Goal: Information Seeking & Learning: Check status

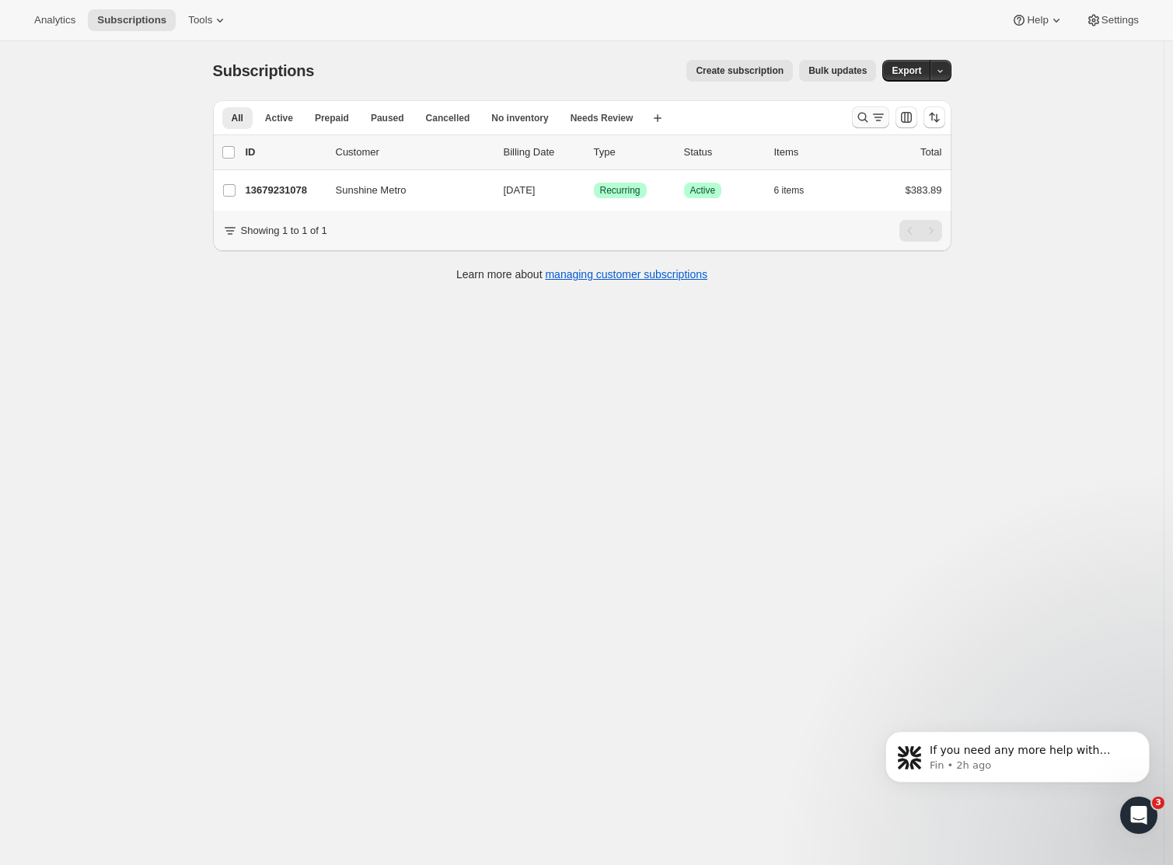
click at [863, 116] on icon "Search and filter results" at bounding box center [862, 118] width 10 height 10
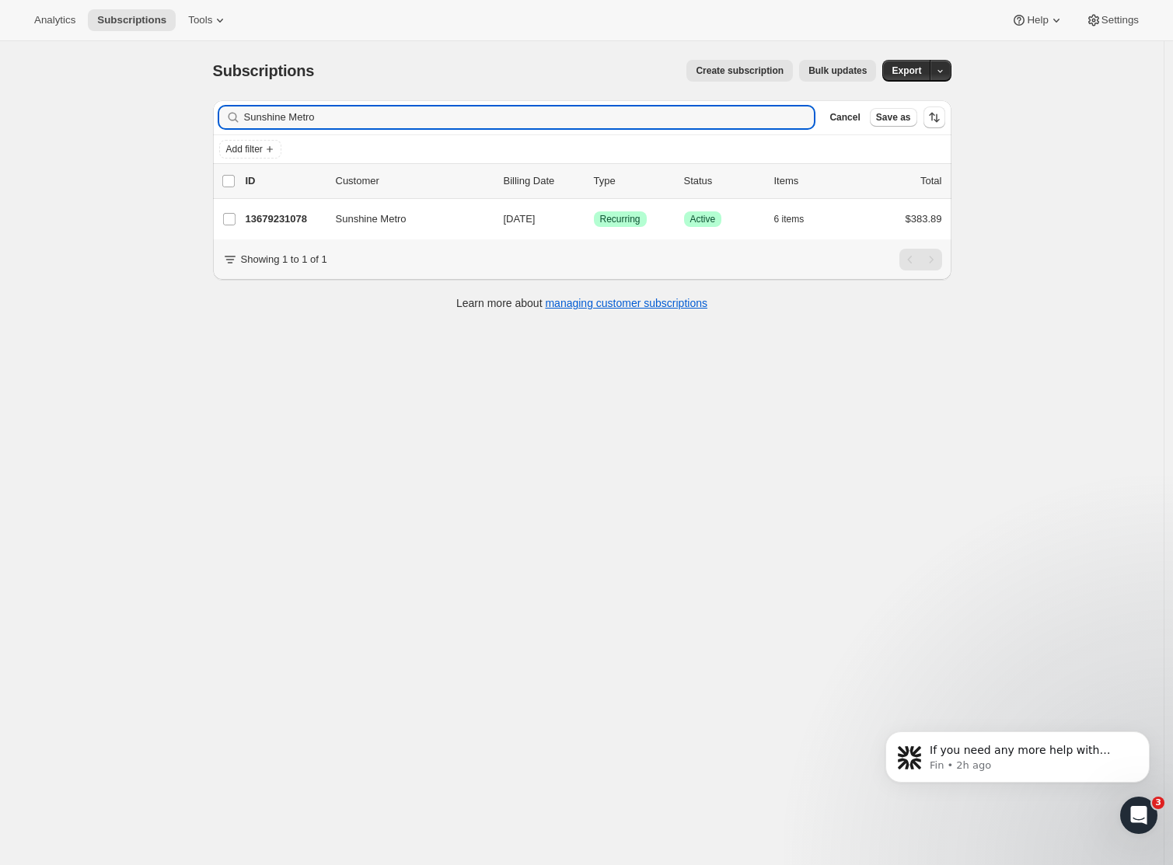
drag, startPoint x: 345, startPoint y: 119, endPoint x: 141, endPoint y: 113, distance: 204.5
click at [139, 113] on div "Subscriptions. This page is ready Subscriptions Create subscription Bulk update…" at bounding box center [581, 473] width 1163 height 865
drag, startPoint x: 334, startPoint y: 116, endPoint x: 163, endPoint y: 106, distance: 171.2
click at [163, 106] on div "Subscriptions. This page is ready Subscriptions Create subscription Bulk update…" at bounding box center [581, 473] width 1163 height 865
paste input "[PERSON_NAME]"
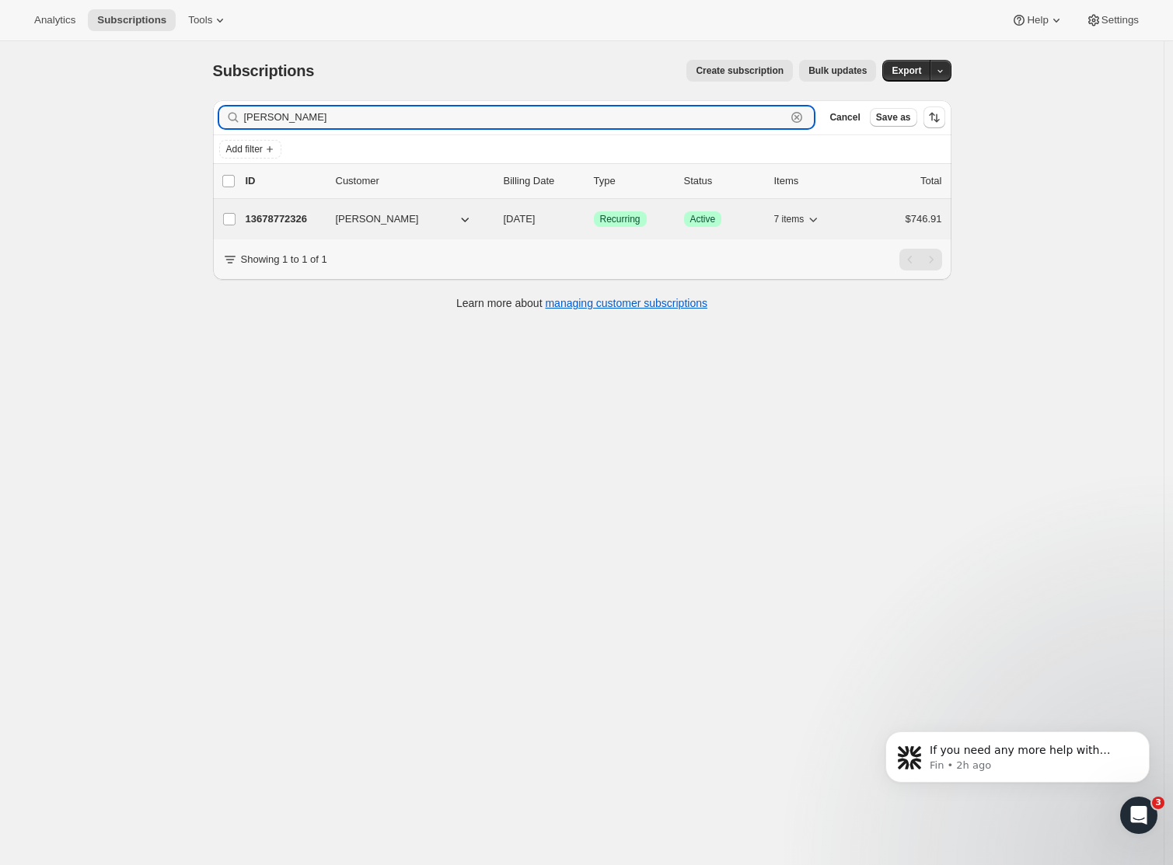
type input "[PERSON_NAME]"
click at [269, 219] on p "13678772326" at bounding box center [285, 219] width 78 height 16
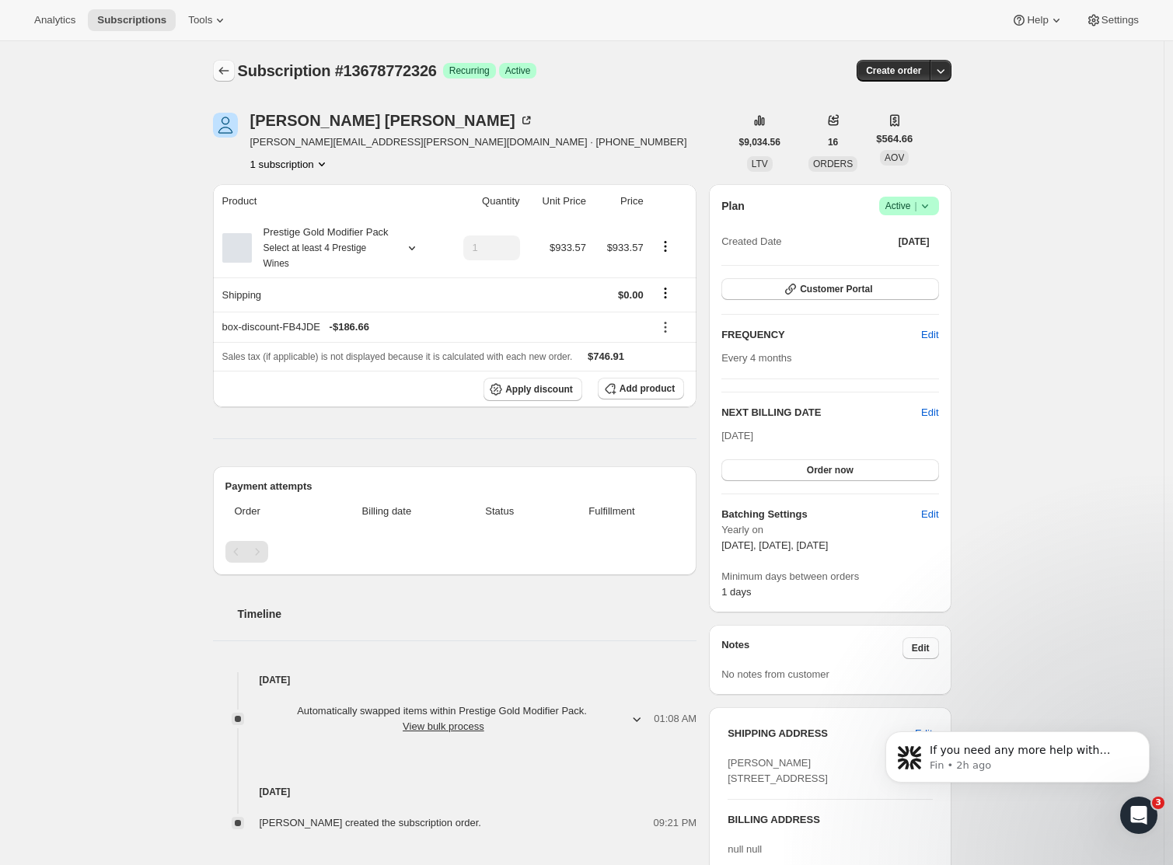
click at [227, 63] on button "Subscriptions" at bounding box center [224, 71] width 22 height 22
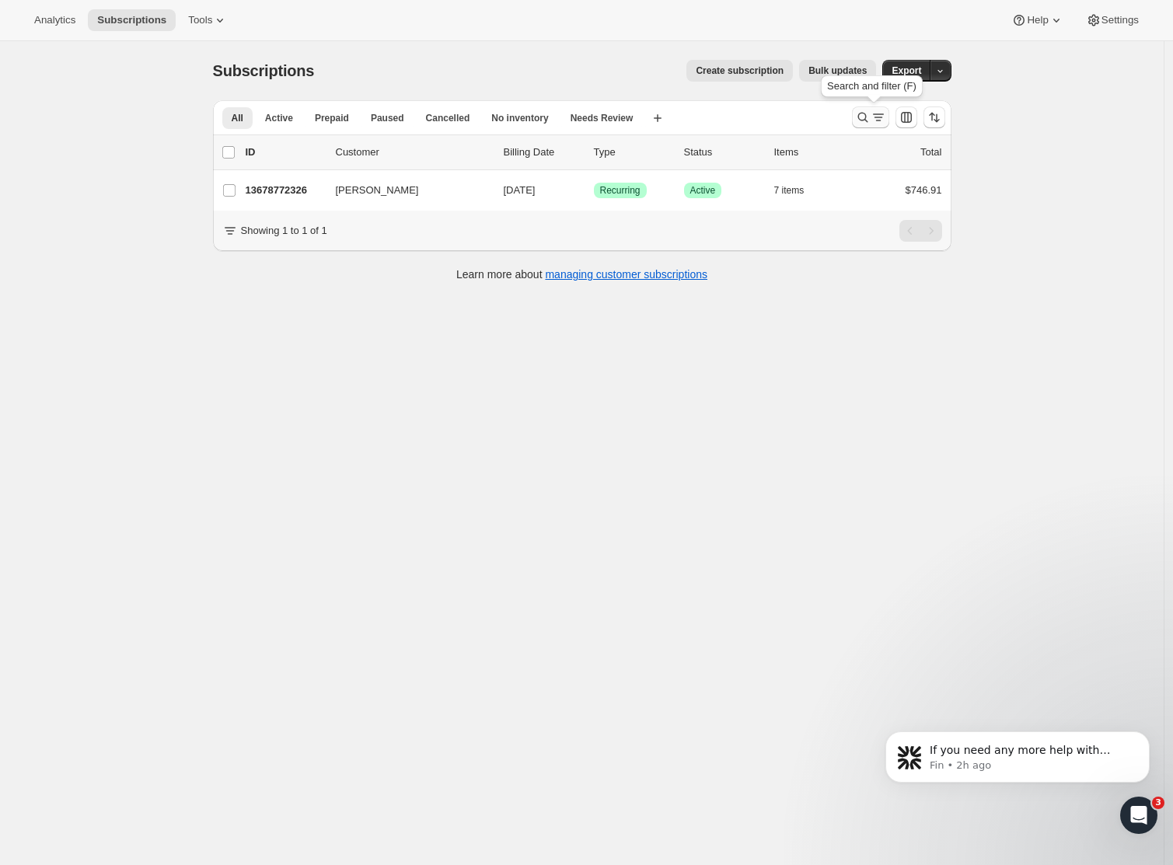
click at [870, 116] on icon "Search and filter results" at bounding box center [863, 118] width 16 height 16
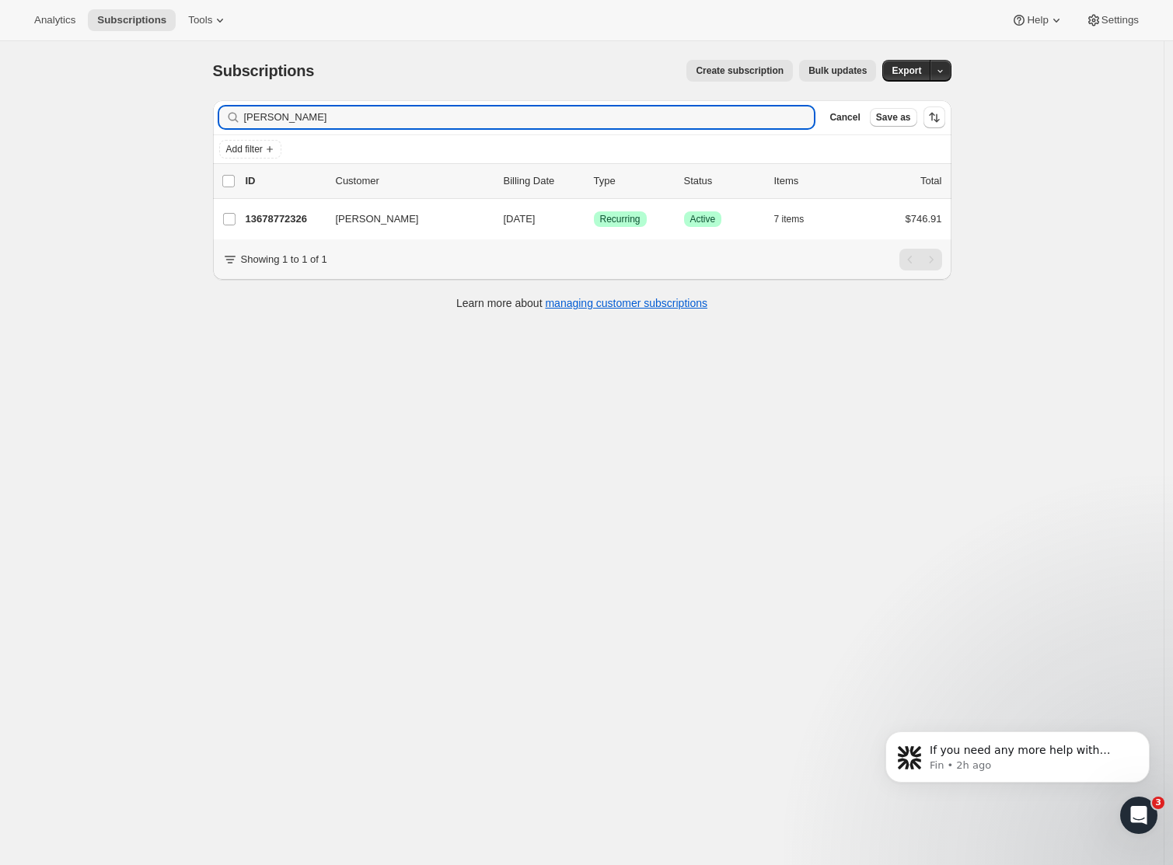
drag, startPoint x: 347, startPoint y: 118, endPoint x: 120, endPoint y: 117, distance: 226.9
click at [120, 117] on div "Subscriptions. This page is ready Subscriptions Create subscription Bulk update…" at bounding box center [581, 473] width 1163 height 865
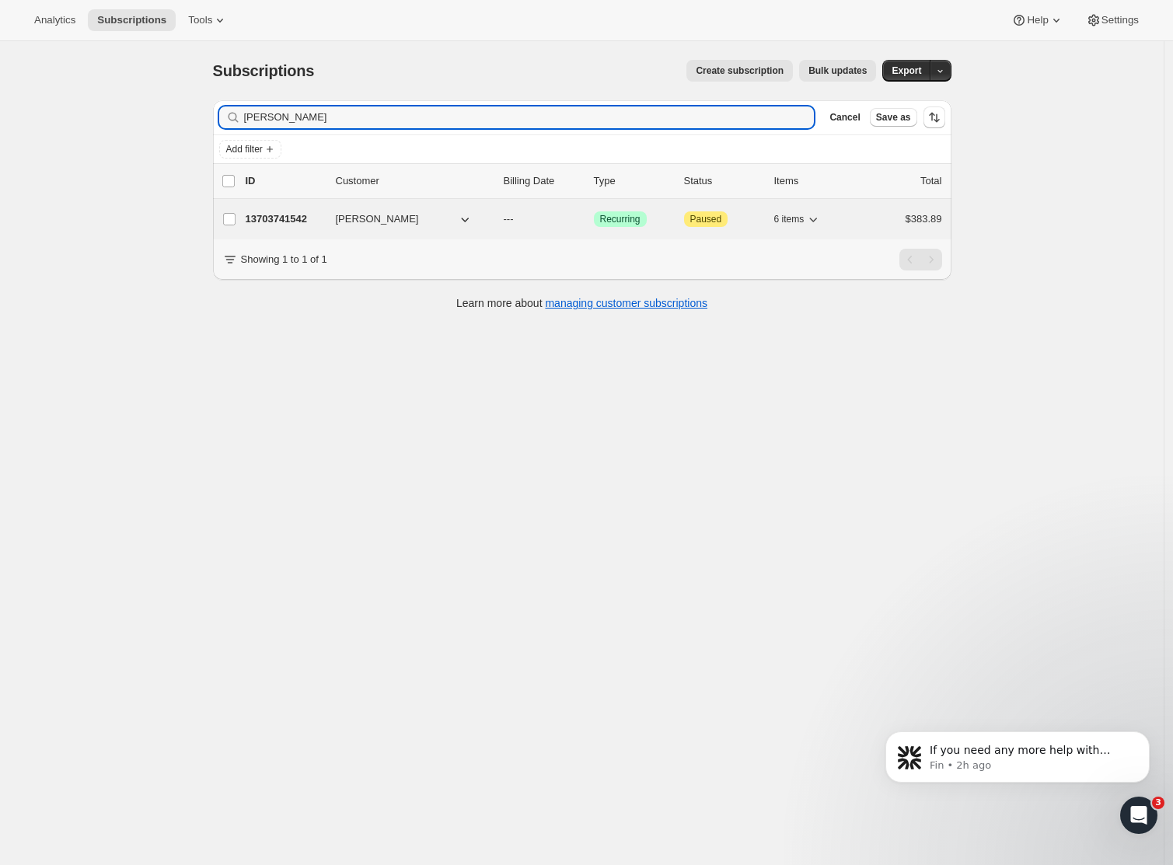
type input "[PERSON_NAME]"
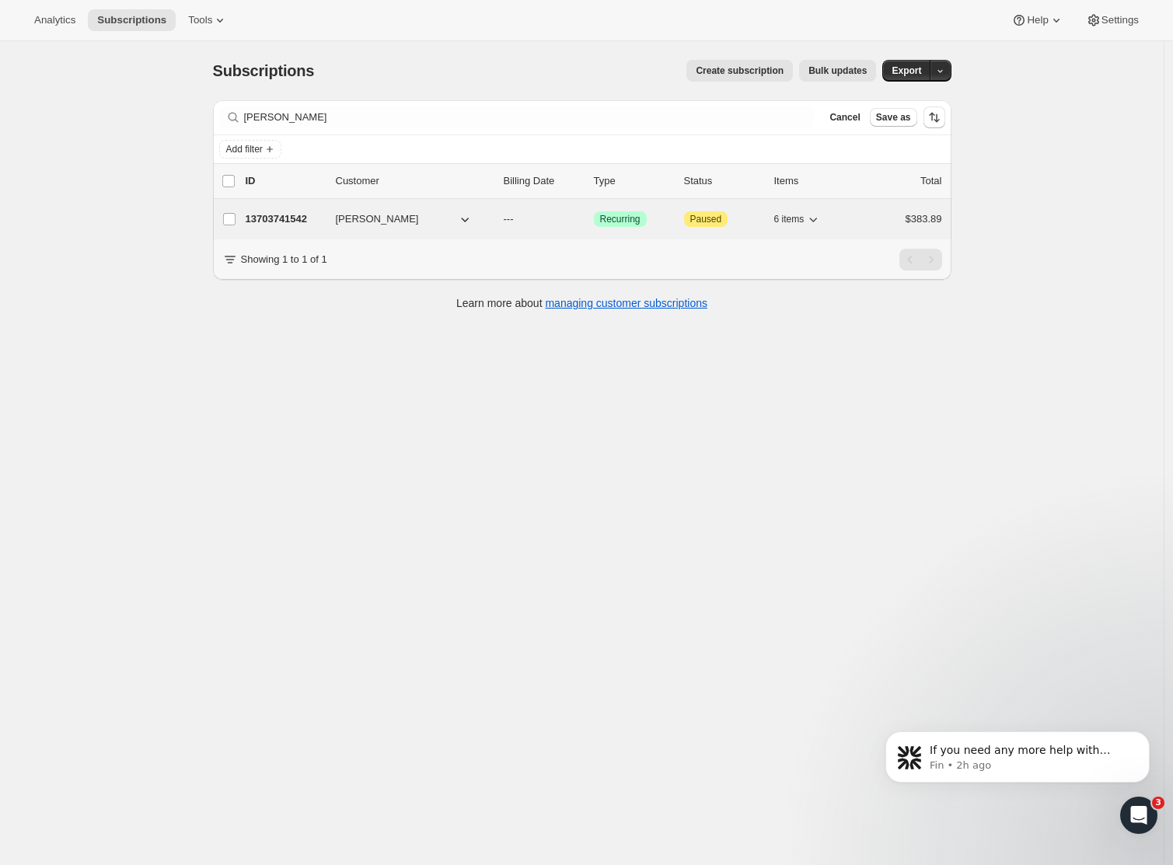
click at [297, 220] on p "13703741542" at bounding box center [285, 219] width 78 height 16
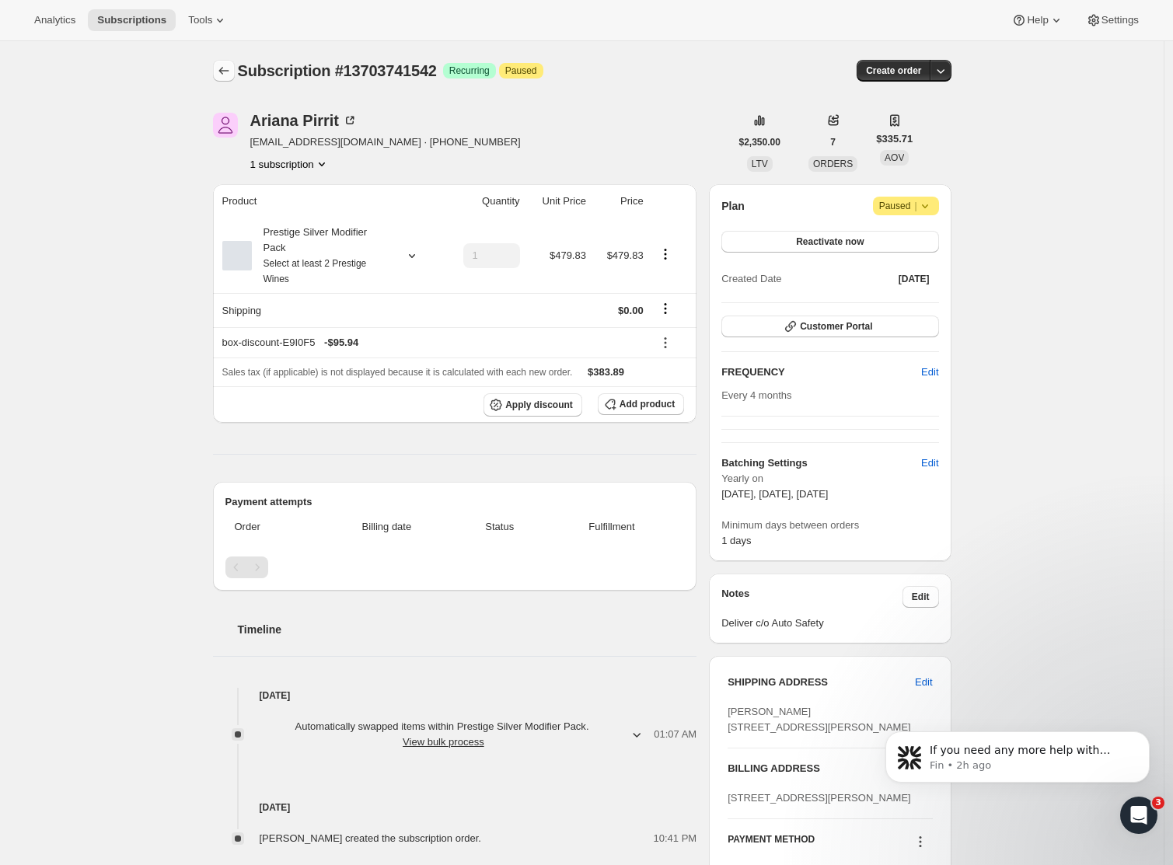
click at [223, 69] on icon "Subscriptions" at bounding box center [224, 71] width 16 height 16
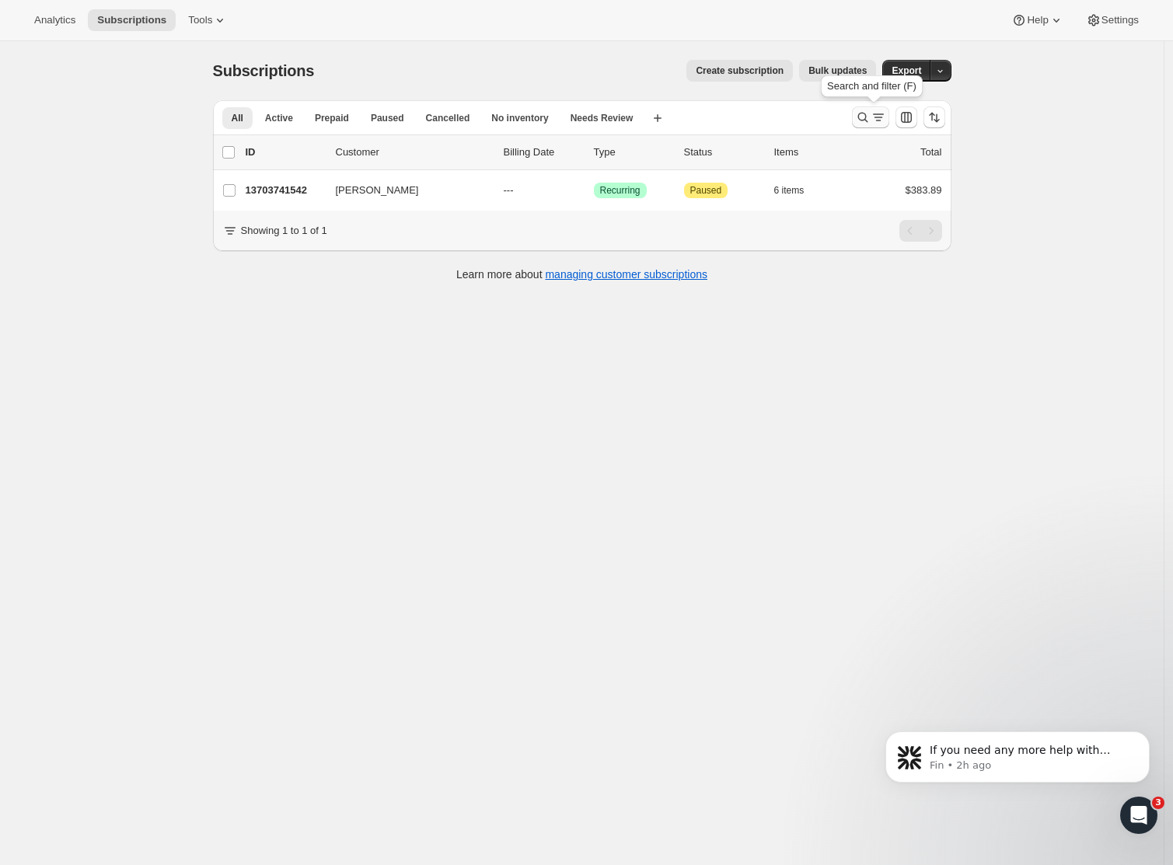
click at [886, 124] on icon "Search and filter results" at bounding box center [878, 118] width 16 height 16
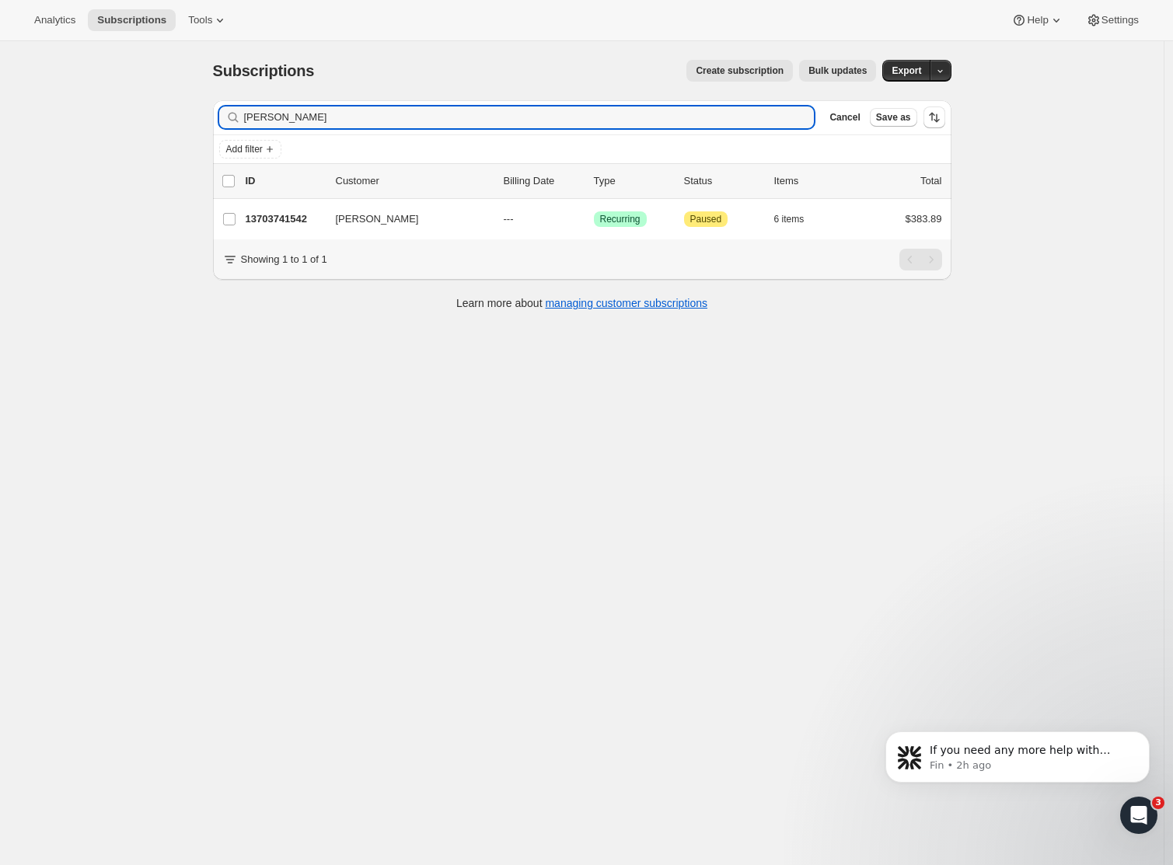
drag, startPoint x: 324, startPoint y: 115, endPoint x: 150, endPoint y: 117, distance: 174.1
click at [150, 117] on div "Subscriptions. This page is ready Subscriptions Create subscription Bulk update…" at bounding box center [581, 473] width 1163 height 865
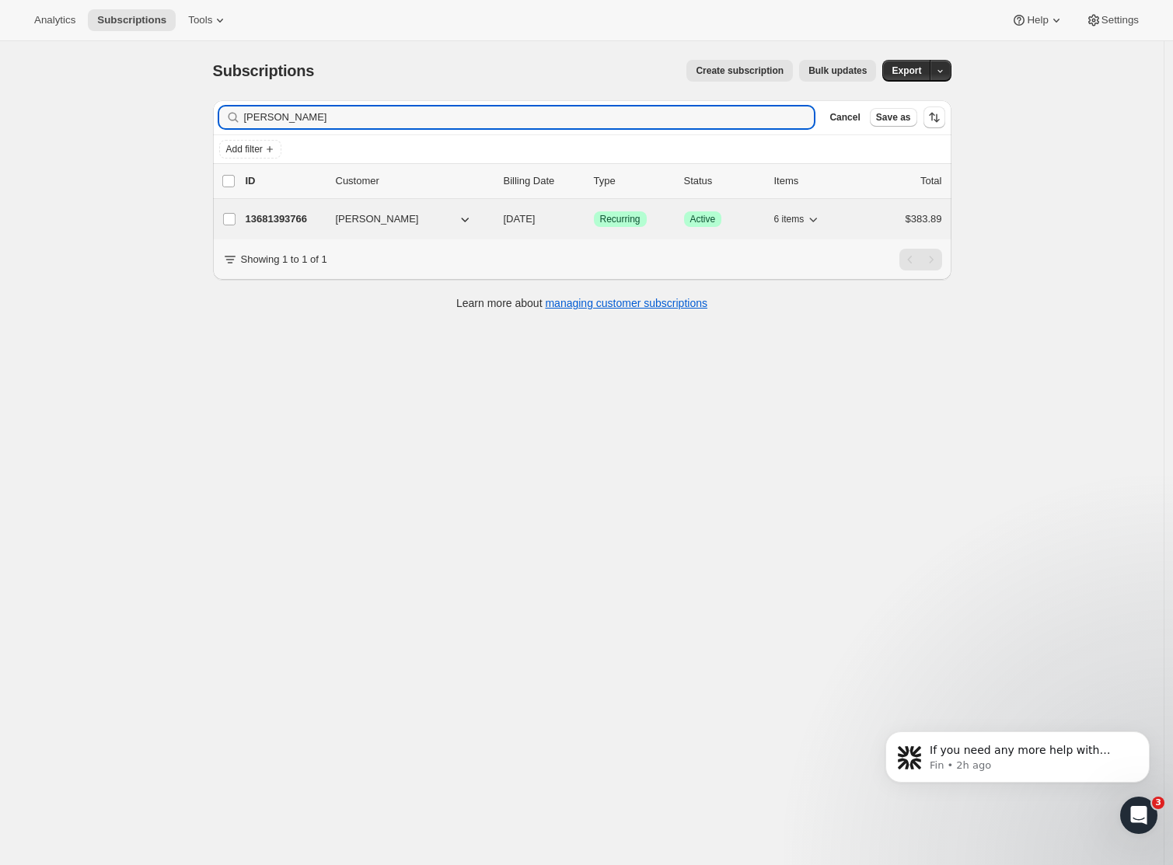
type input "[PERSON_NAME]"
click at [348, 220] on span "[PERSON_NAME]" at bounding box center [377, 219] width 83 height 16
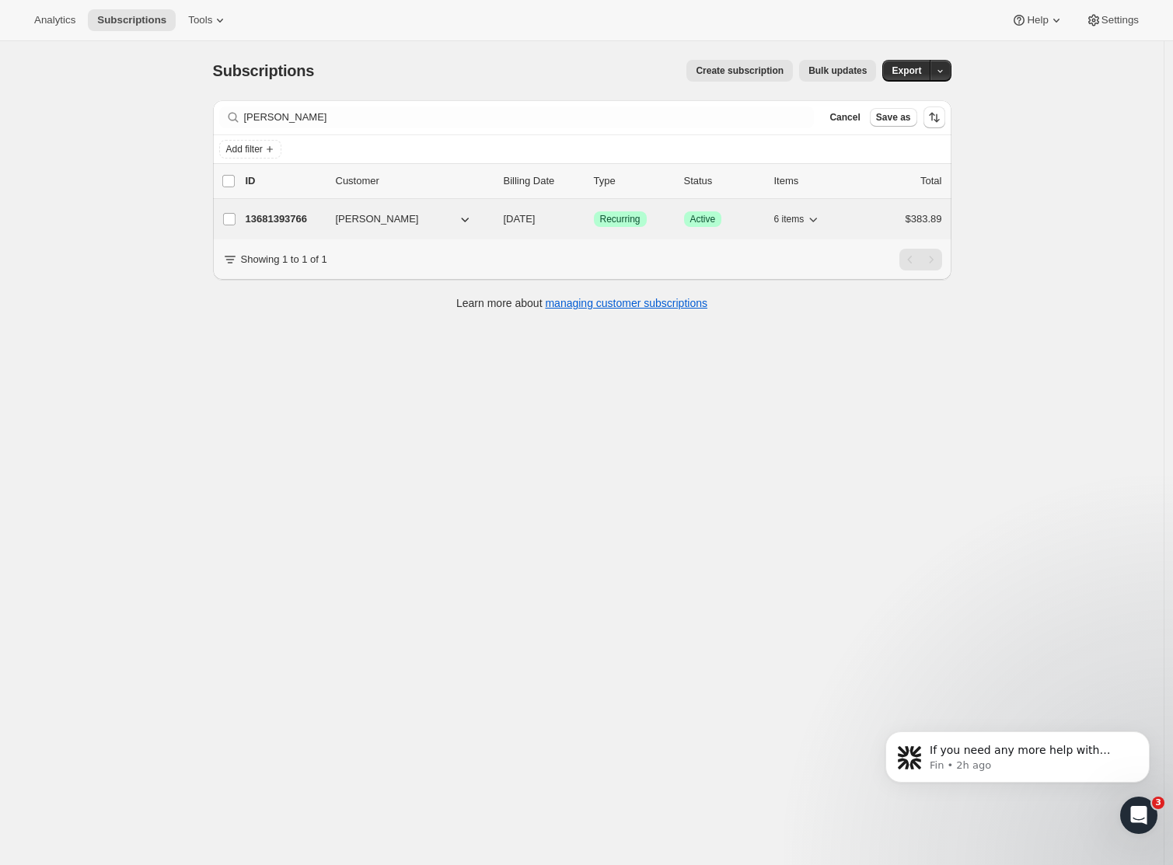
click at [311, 218] on p "13681393766" at bounding box center [285, 219] width 78 height 16
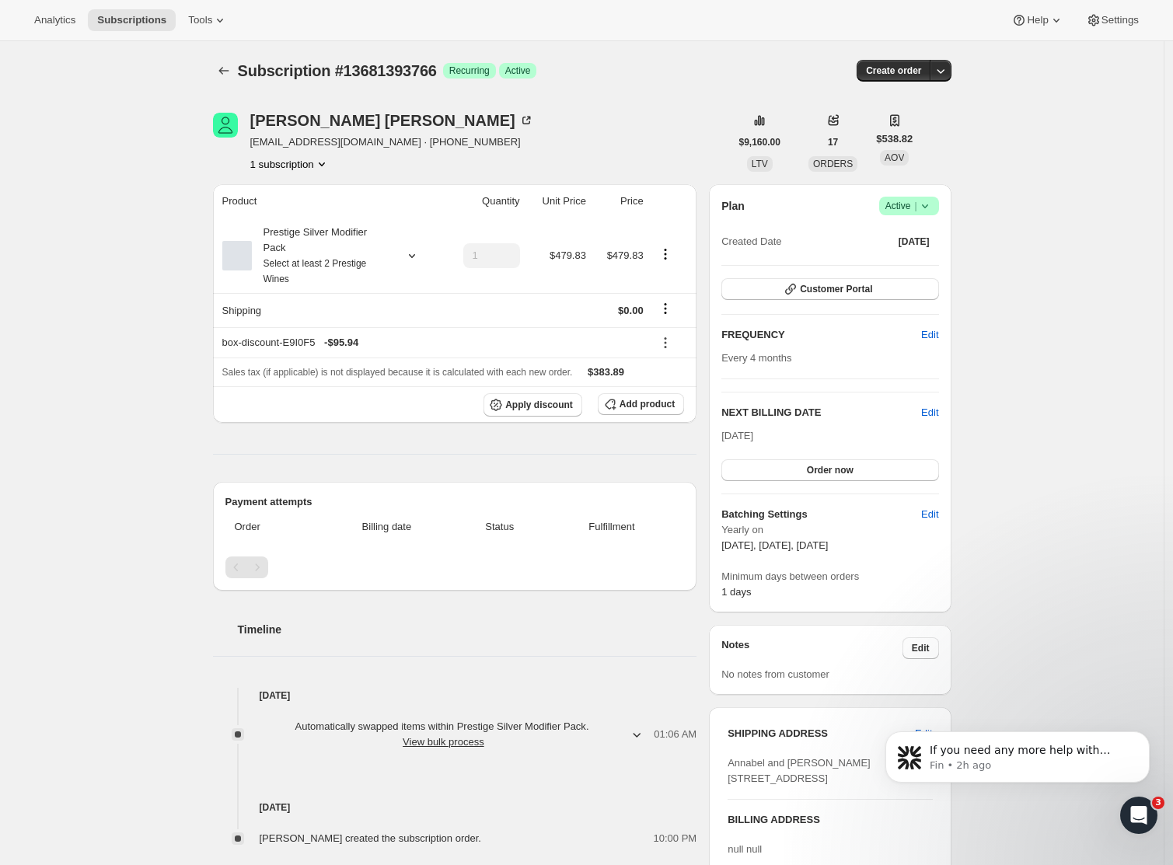
click at [216, 75] on div "Subscription #13681393766. This page is ready Subscription #13681393766 Success…" at bounding box center [582, 620] width 776 height 1159
click at [221, 71] on icon "Subscriptions" at bounding box center [224, 71] width 16 height 16
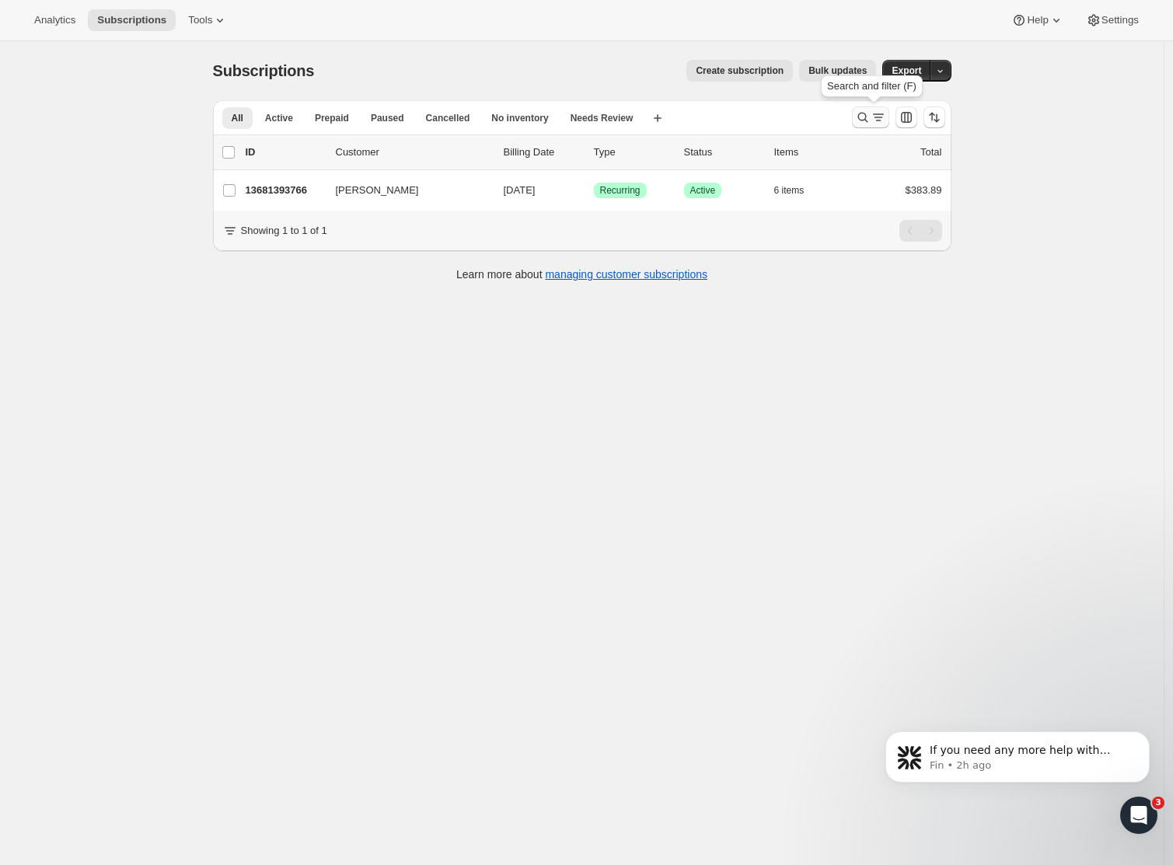
click at [865, 119] on icon "Search and filter results" at bounding box center [863, 118] width 16 height 16
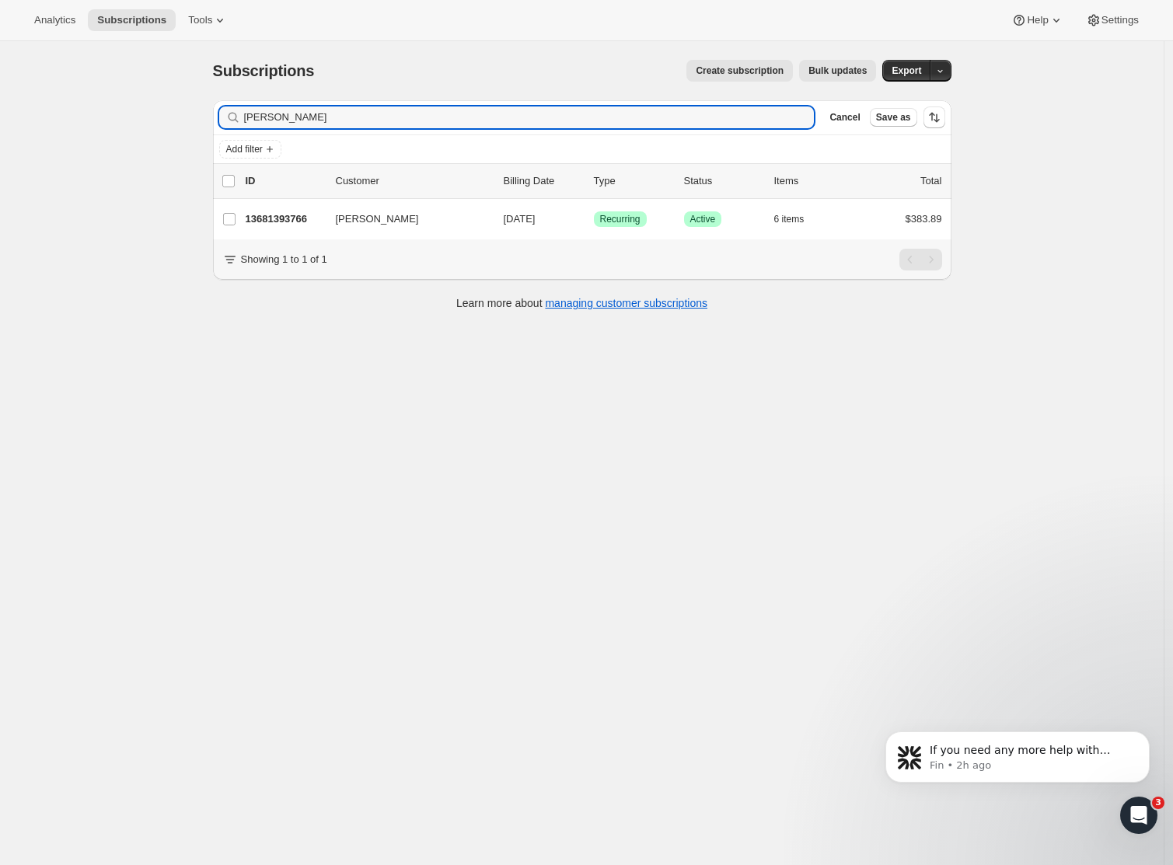
drag, startPoint x: 350, startPoint y: 118, endPoint x: 5, endPoint y: 120, distance: 345.0
click at [15, 135] on div "Subscriptions. This page is ready Subscriptions Create subscription Bulk update…" at bounding box center [581, 473] width 1163 height 865
drag, startPoint x: 303, startPoint y: 111, endPoint x: 173, endPoint y: 116, distance: 129.9
click at [173, 117] on div "Subscriptions. This page is ready Subscriptions Create subscription Bulk update…" at bounding box center [581, 473] width 1163 height 865
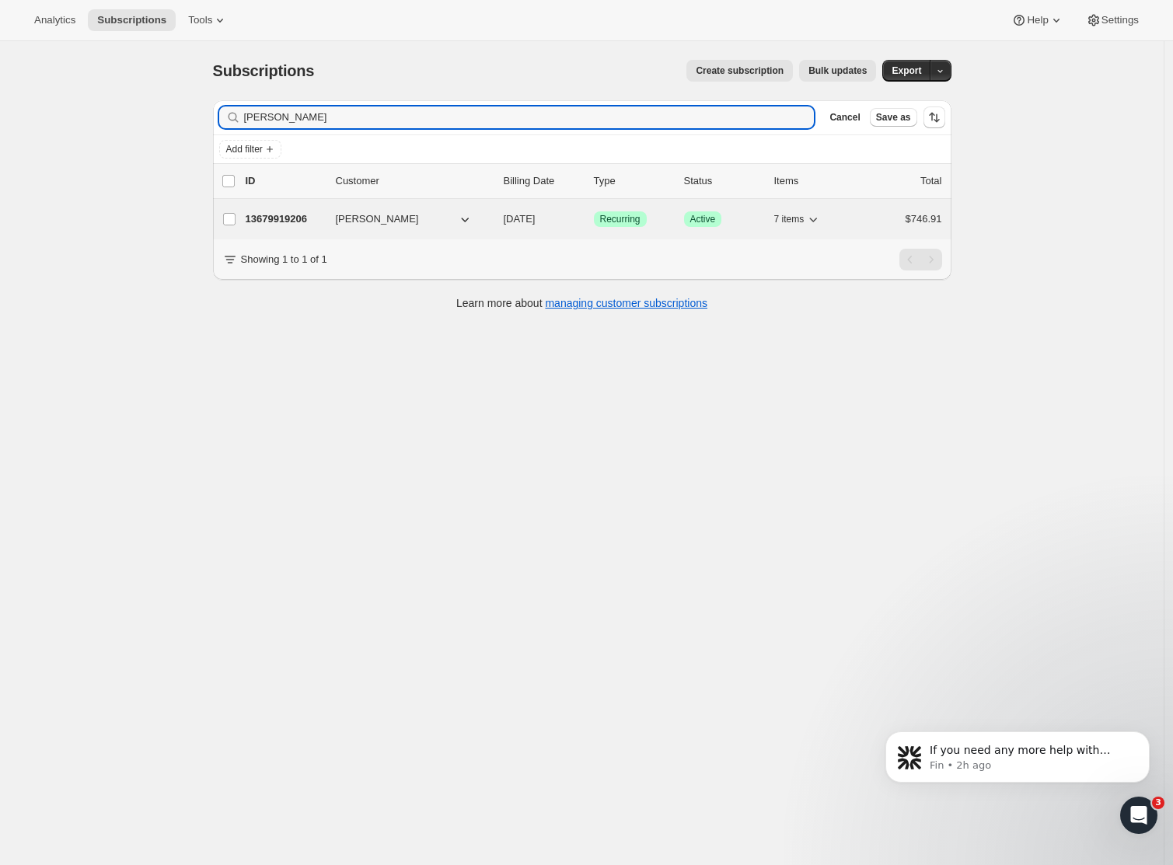
type input "[PERSON_NAME]"
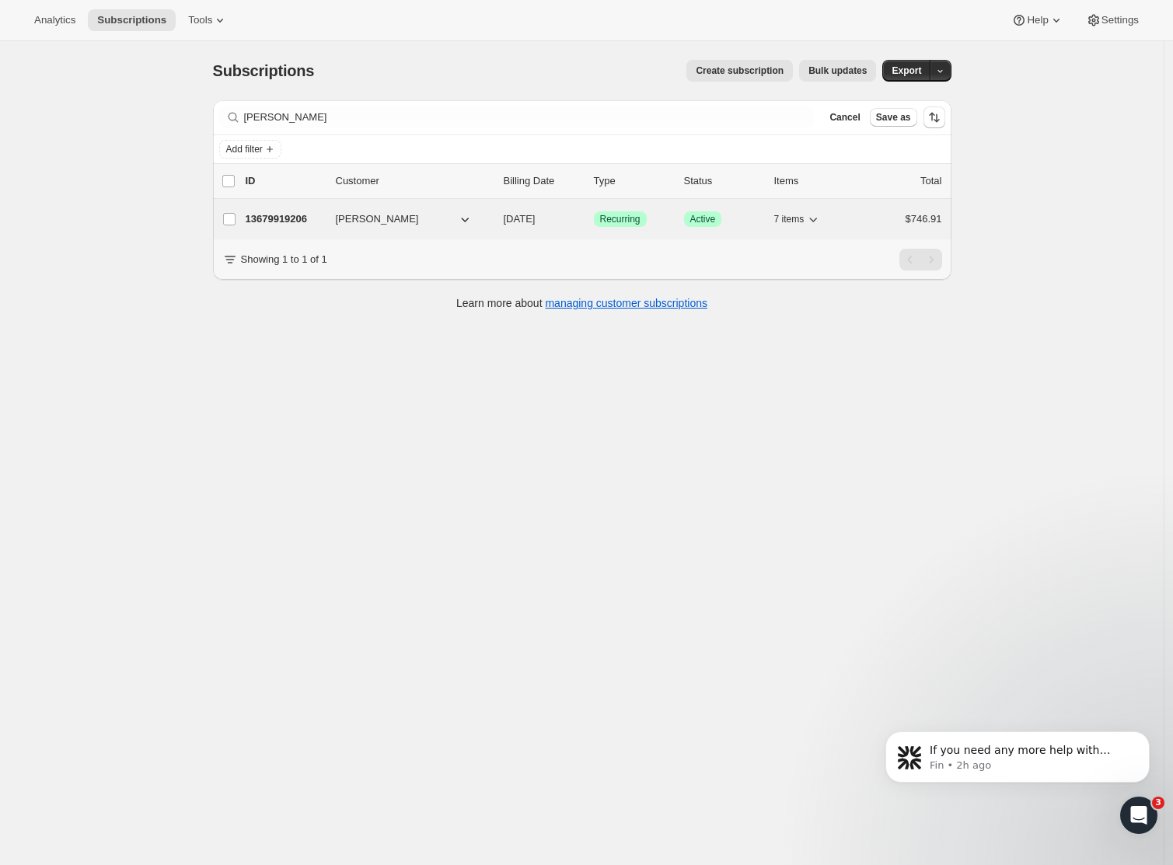
click at [287, 219] on p "13679919206" at bounding box center [285, 219] width 78 height 16
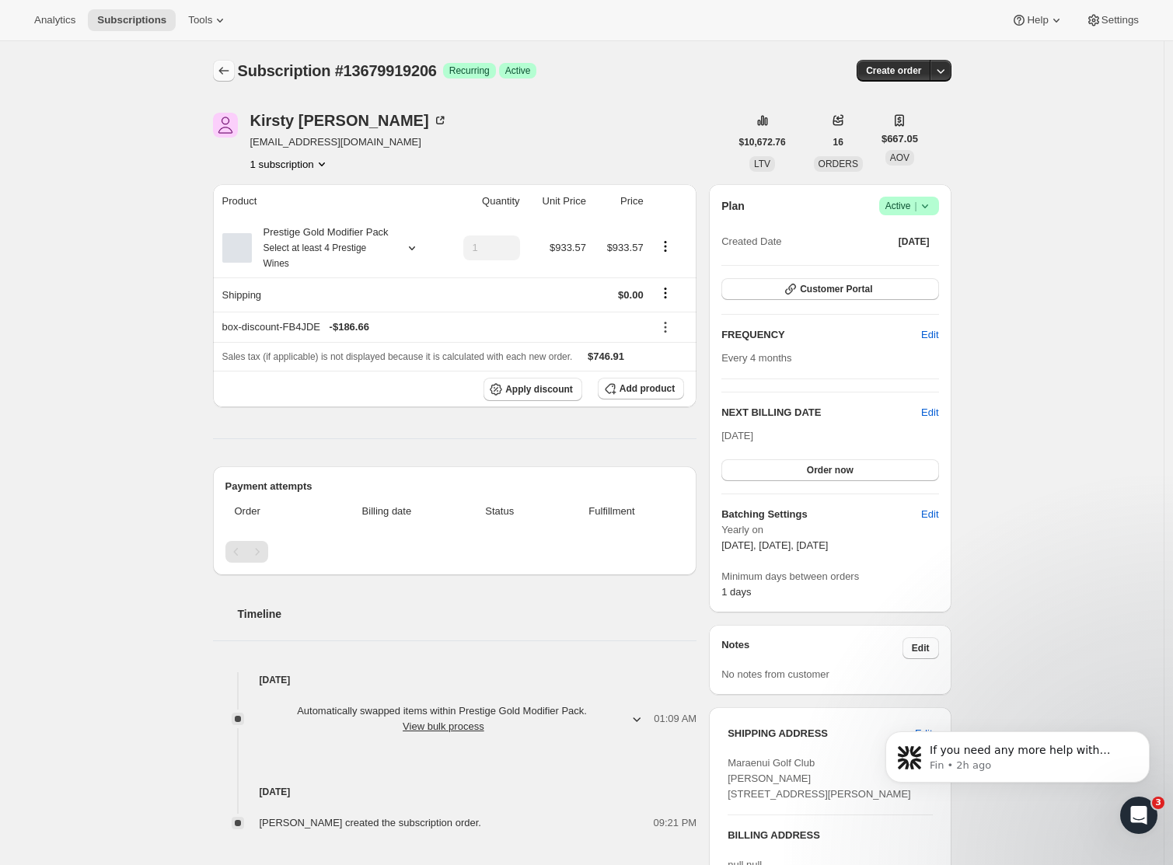
click at [229, 76] on icon "Subscriptions" at bounding box center [224, 71] width 16 height 16
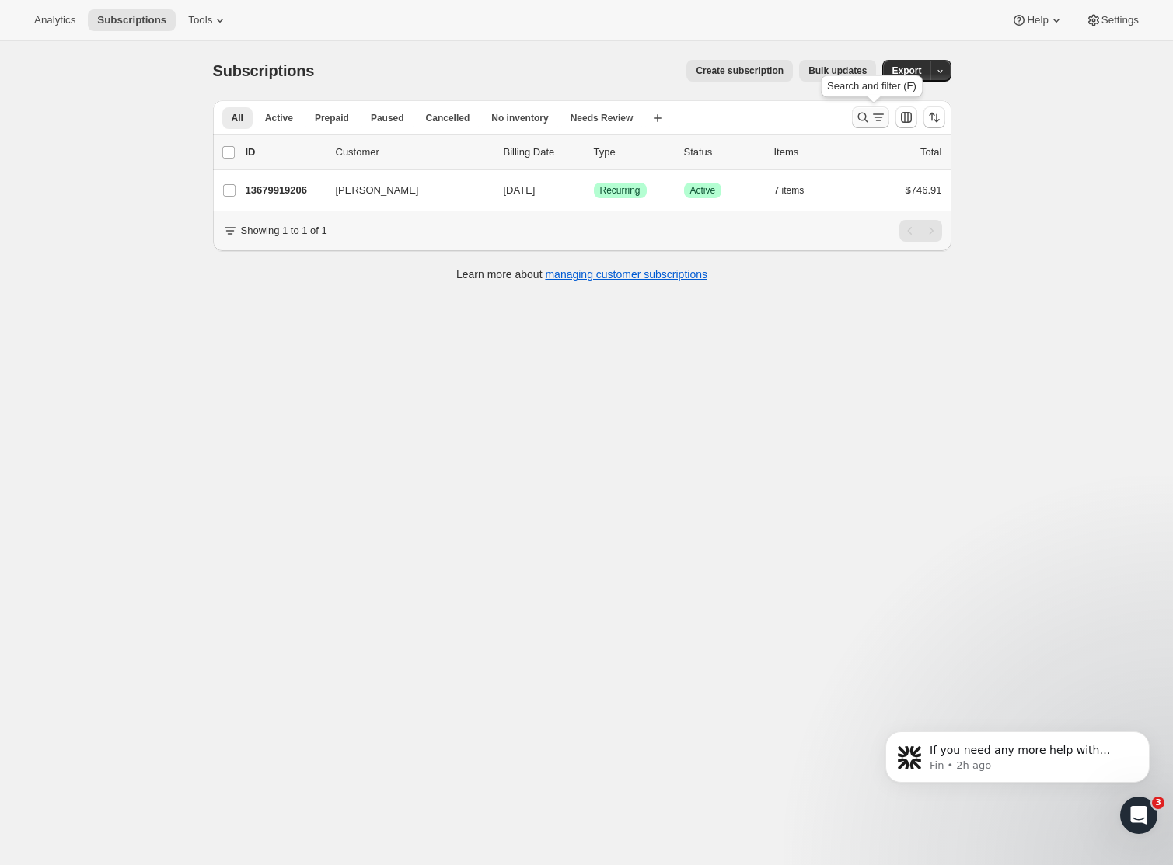
click at [870, 114] on icon "Search and filter results" at bounding box center [863, 118] width 16 height 16
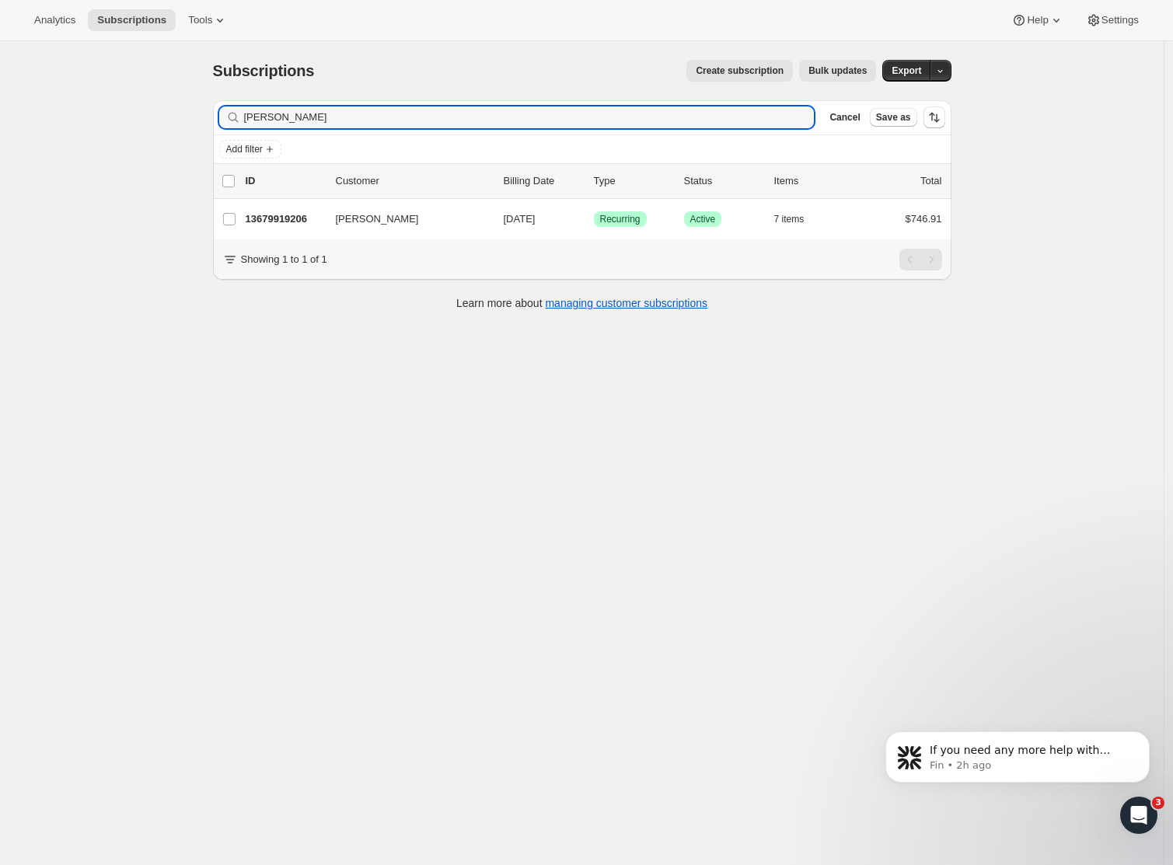
drag, startPoint x: 357, startPoint y: 119, endPoint x: 127, endPoint y: 120, distance: 230.8
click at [127, 120] on div "Subscriptions. This page is ready Subscriptions Create subscription Bulk update…" at bounding box center [581, 473] width 1163 height 865
type input "[PERSON_NAME]"
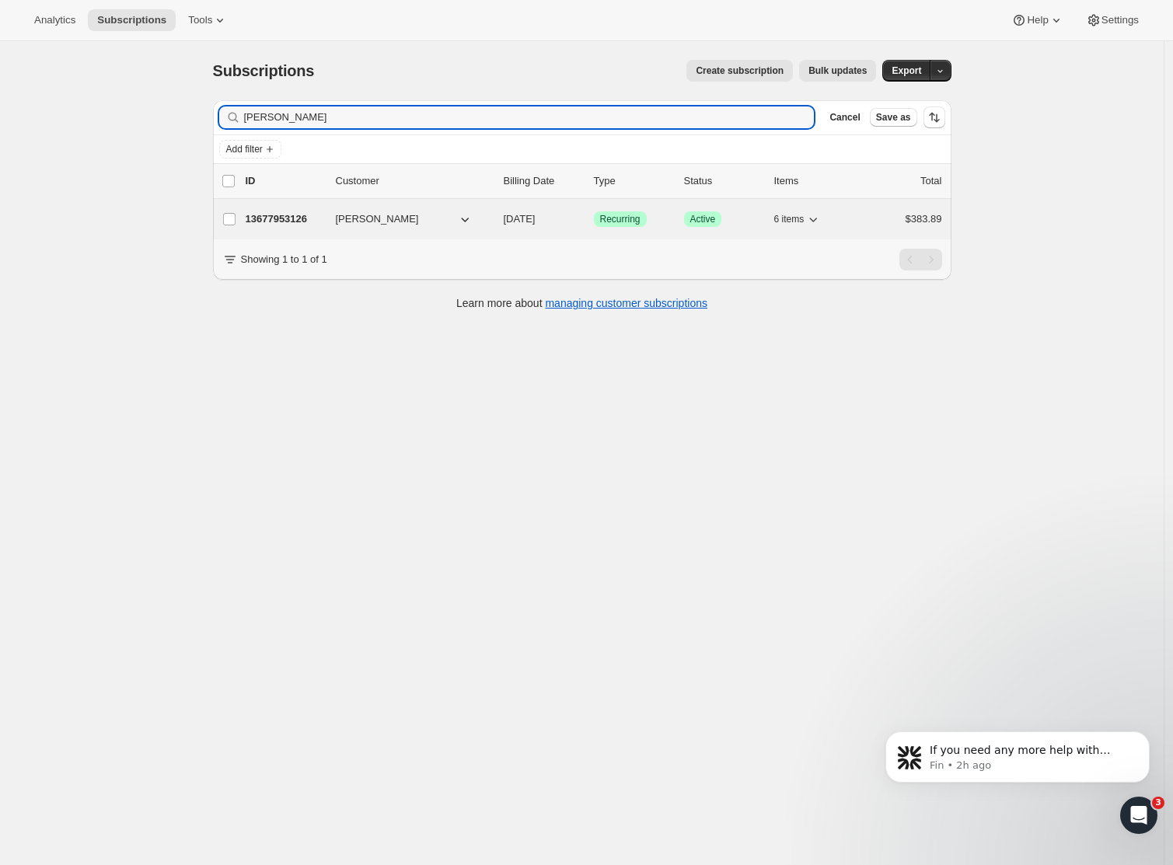
click at [275, 221] on p "13677953126" at bounding box center [285, 219] width 78 height 16
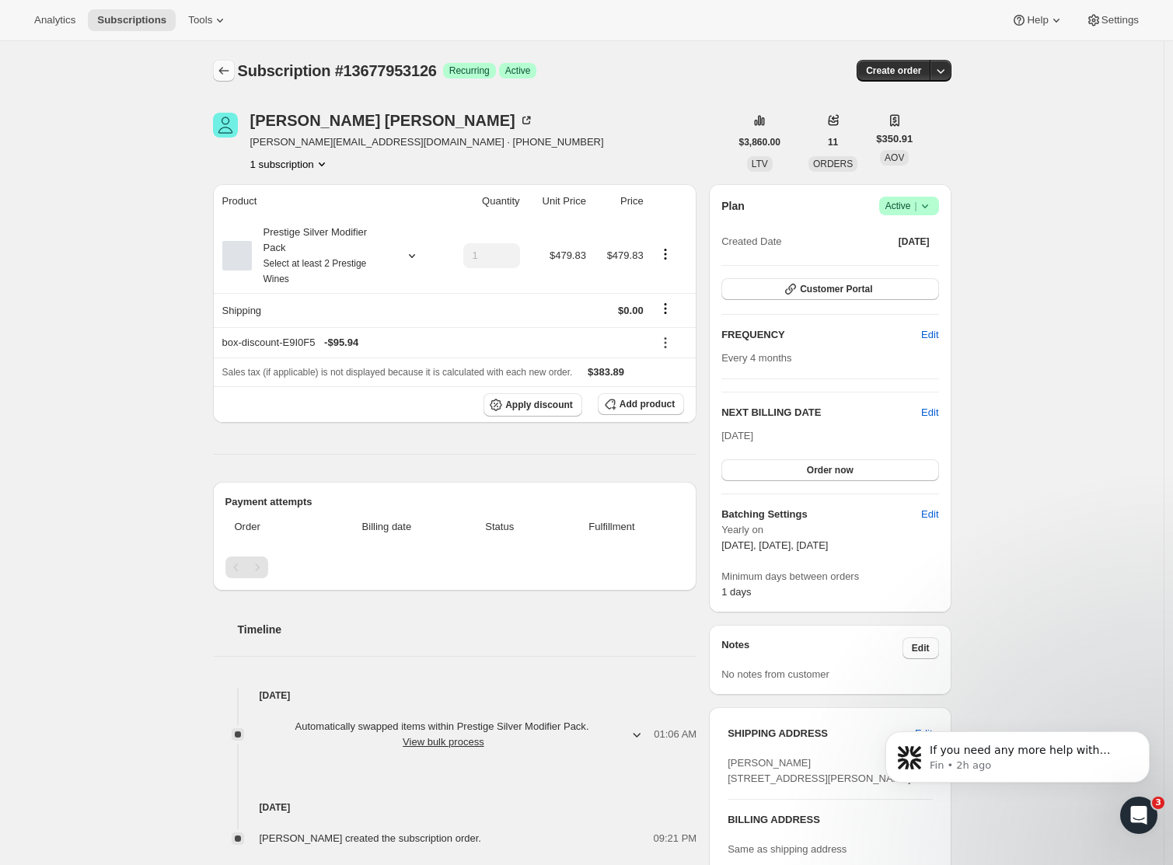
click at [227, 67] on icon "Subscriptions" at bounding box center [224, 71] width 16 height 16
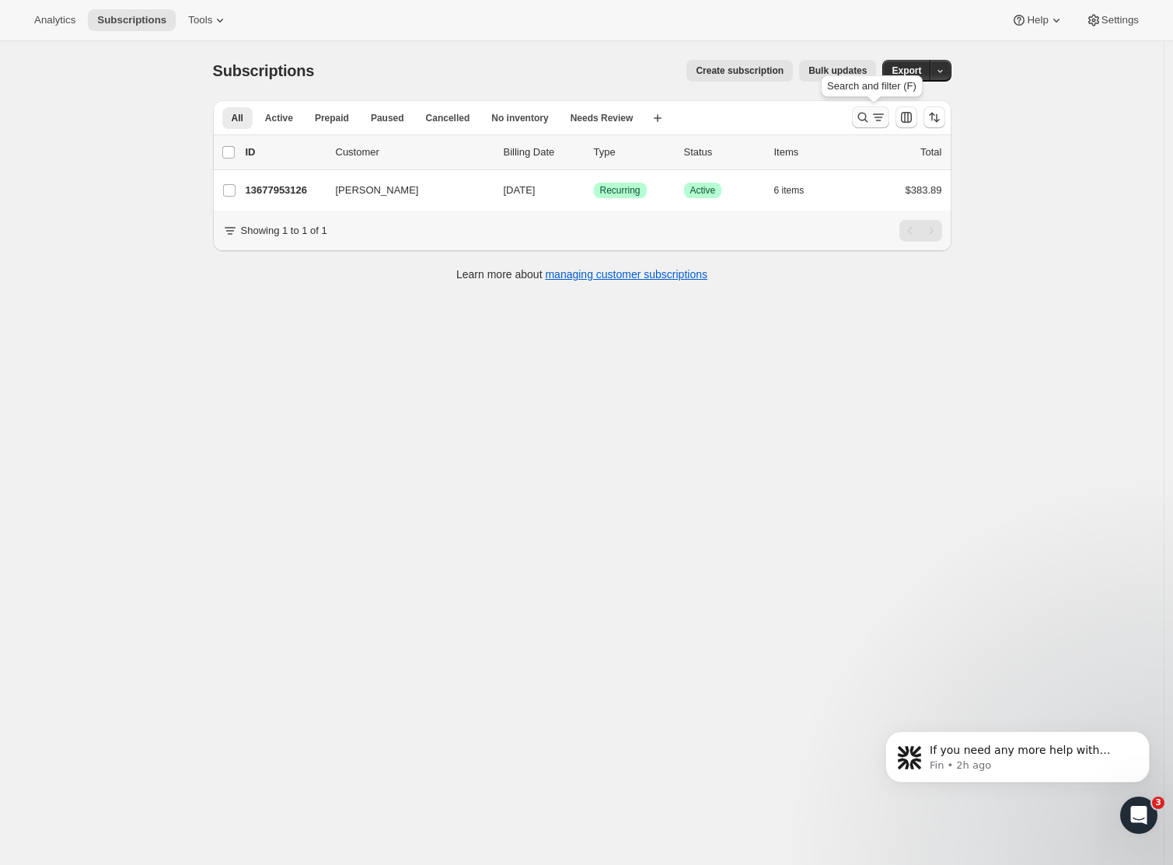
click at [870, 118] on icon "Search and filter results" at bounding box center [863, 118] width 16 height 16
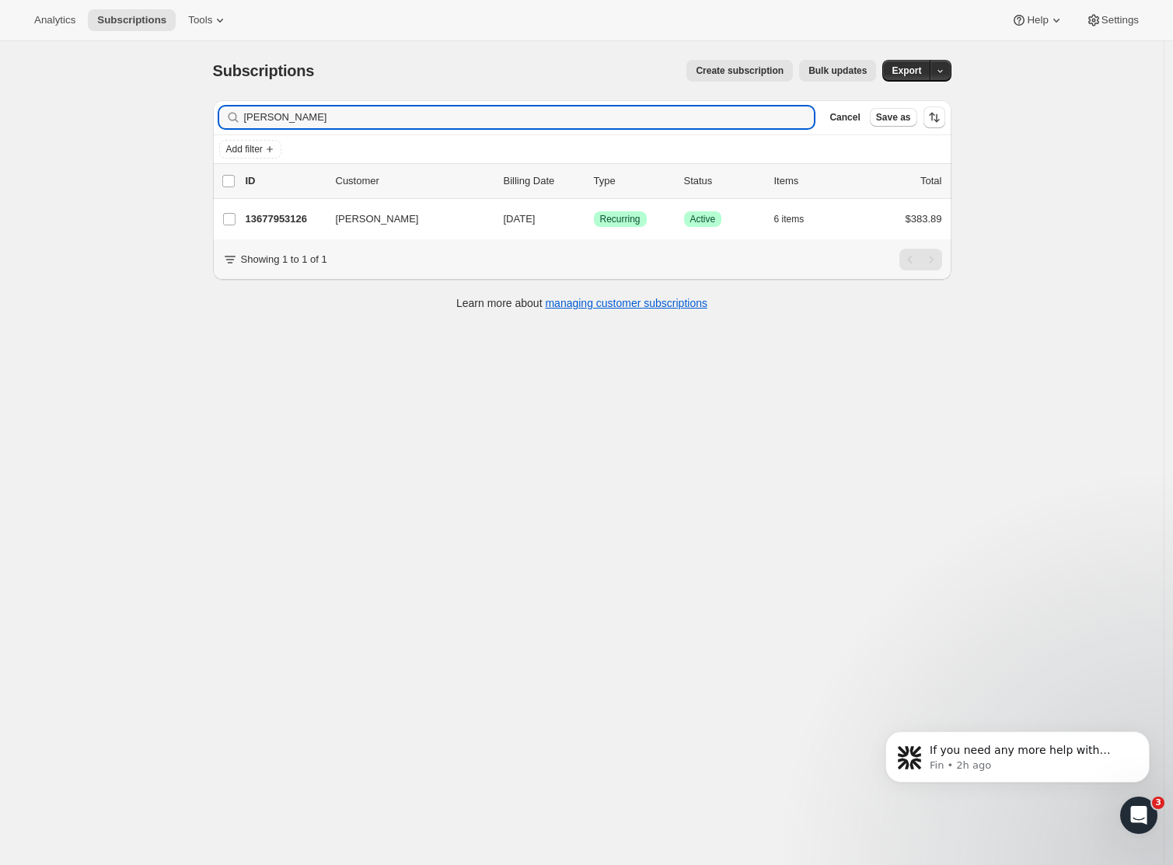
drag, startPoint x: 323, startPoint y: 117, endPoint x: 122, endPoint y: 118, distance: 201.3
click at [122, 118] on div "Subscriptions. This page is ready Subscriptions Create subscription Bulk update…" at bounding box center [581, 473] width 1163 height 865
type input "[PERSON_NAME]"
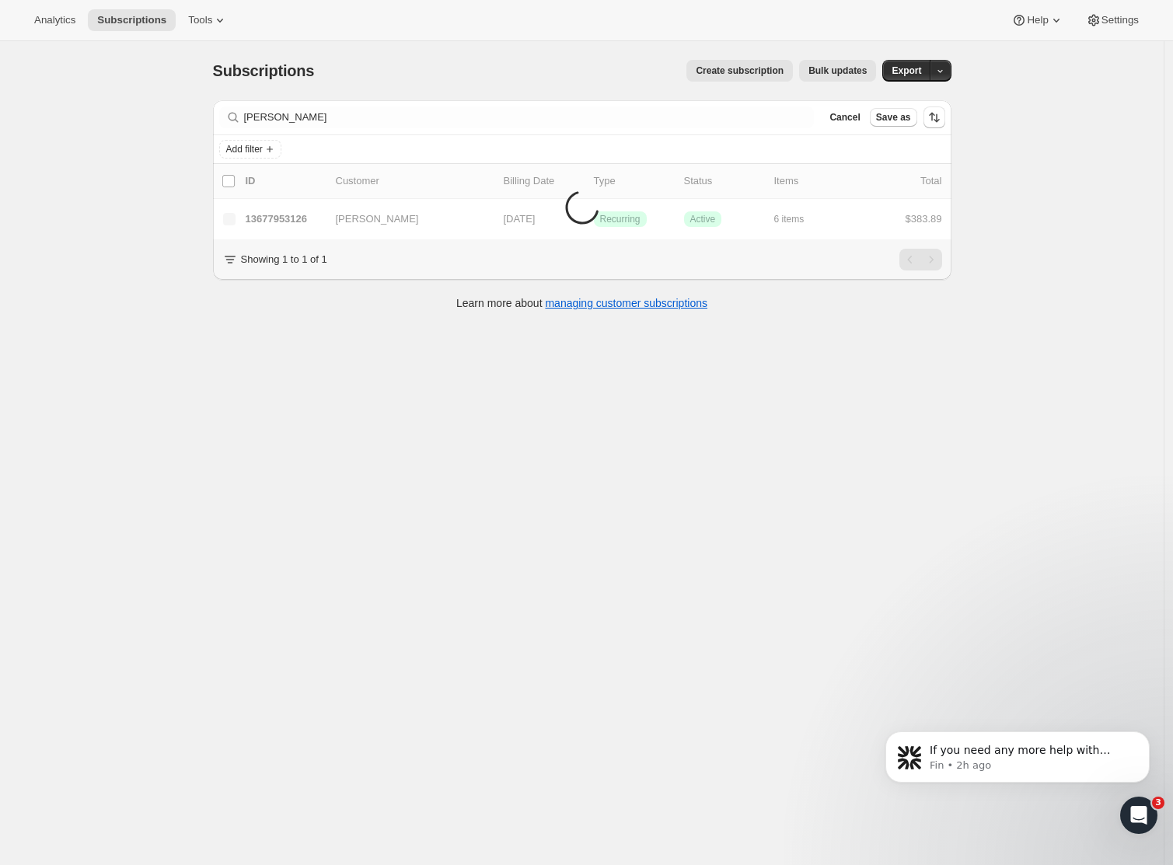
drag, startPoint x: 116, startPoint y: 150, endPoint x: 180, endPoint y: 193, distance: 76.7
click at [117, 150] on div "Subscriptions. This page is ready Subscriptions Create subscription Bulk update…" at bounding box center [581, 473] width 1163 height 865
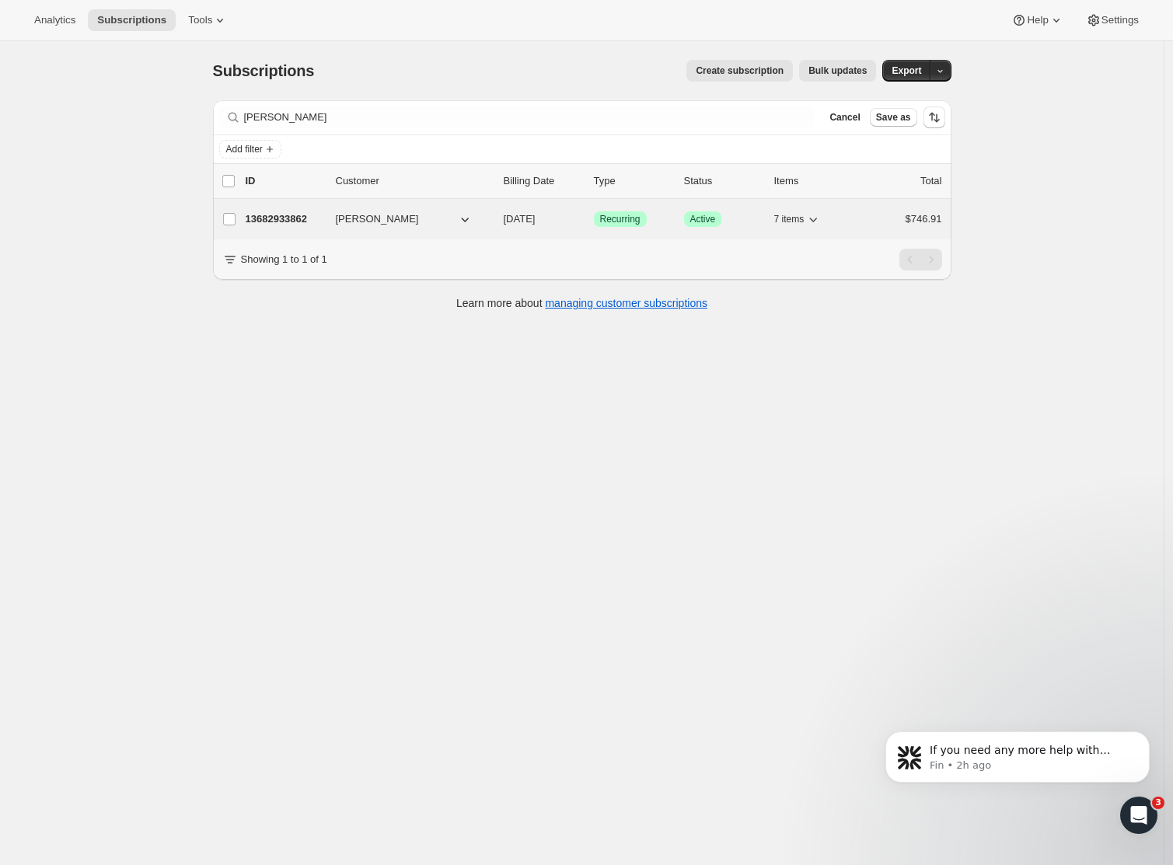
click at [280, 219] on p "13682933862" at bounding box center [285, 219] width 78 height 16
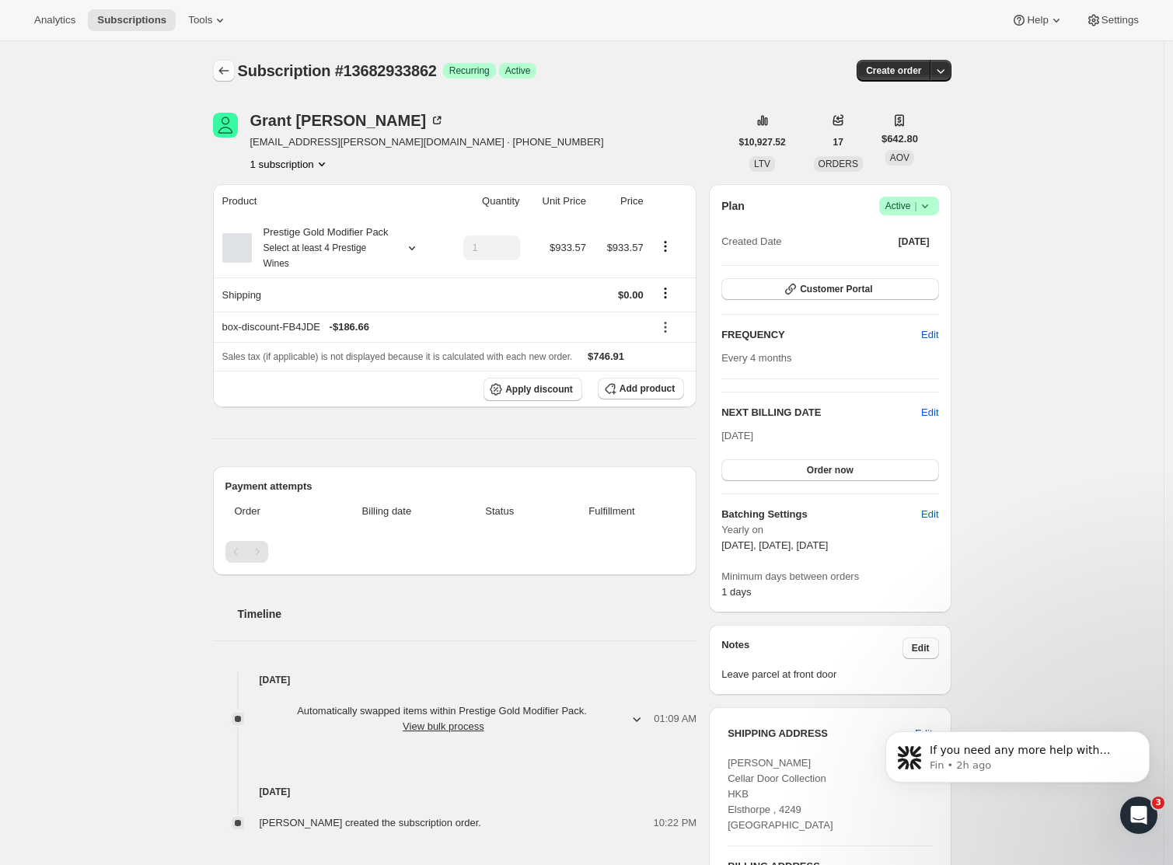
click at [232, 70] on icon "Subscriptions" at bounding box center [224, 71] width 16 height 16
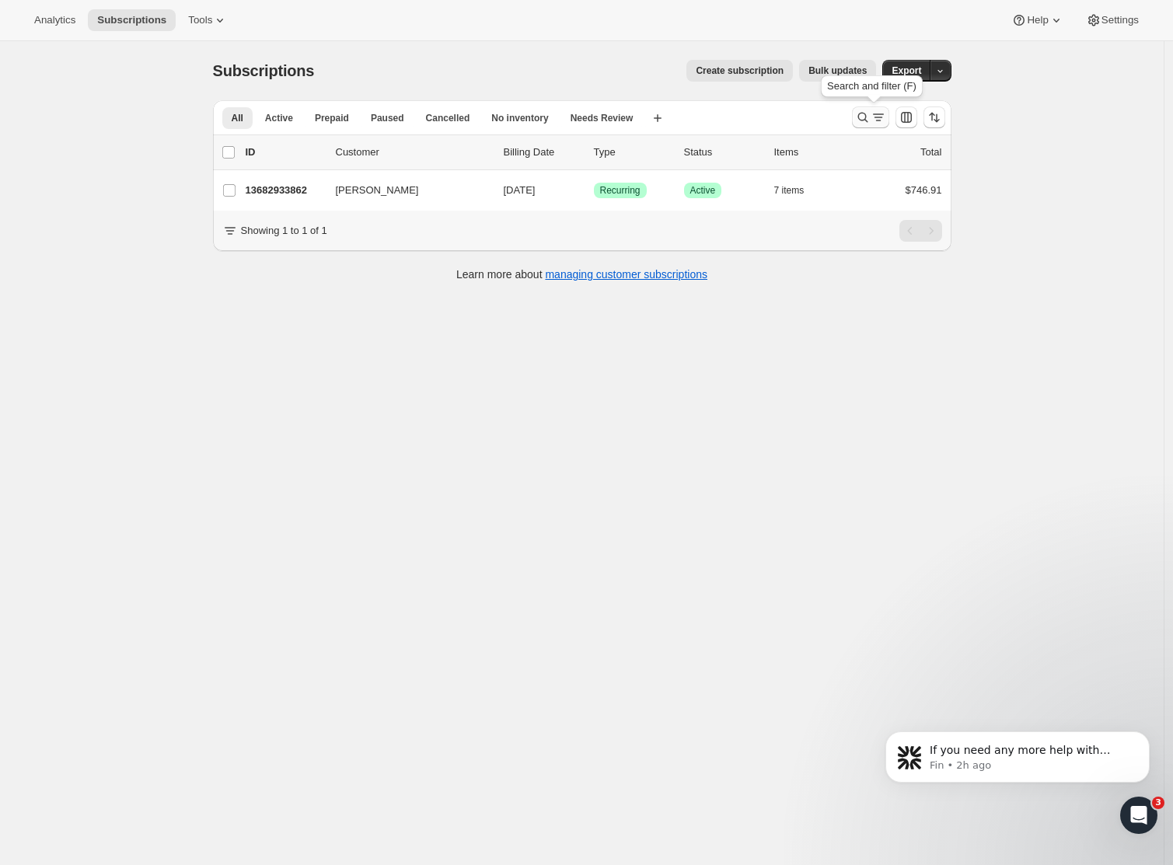
click at [876, 120] on icon "Search and filter results" at bounding box center [878, 118] width 16 height 16
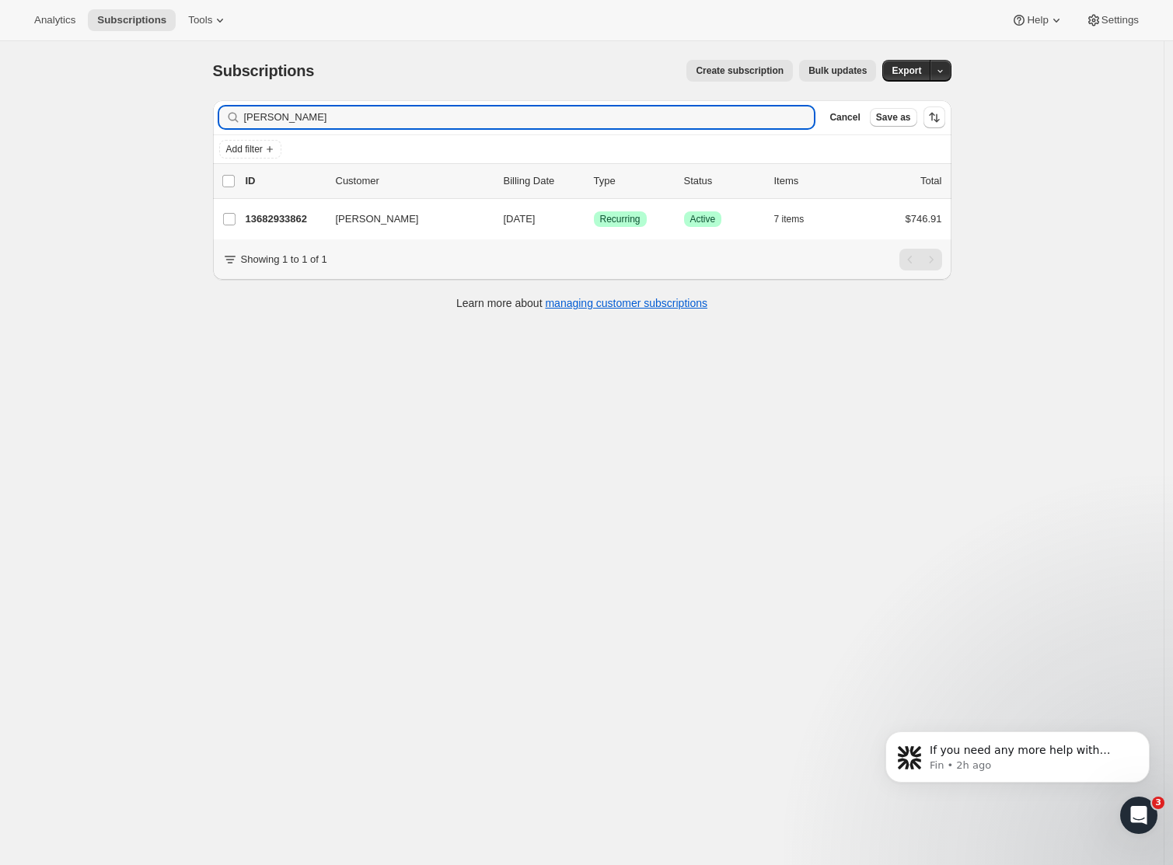
drag, startPoint x: 336, startPoint y: 119, endPoint x: 156, endPoint y: 116, distance: 180.3
click at [156, 116] on div "Subscriptions. This page is ready Subscriptions Create subscription Bulk update…" at bounding box center [581, 473] width 1163 height 865
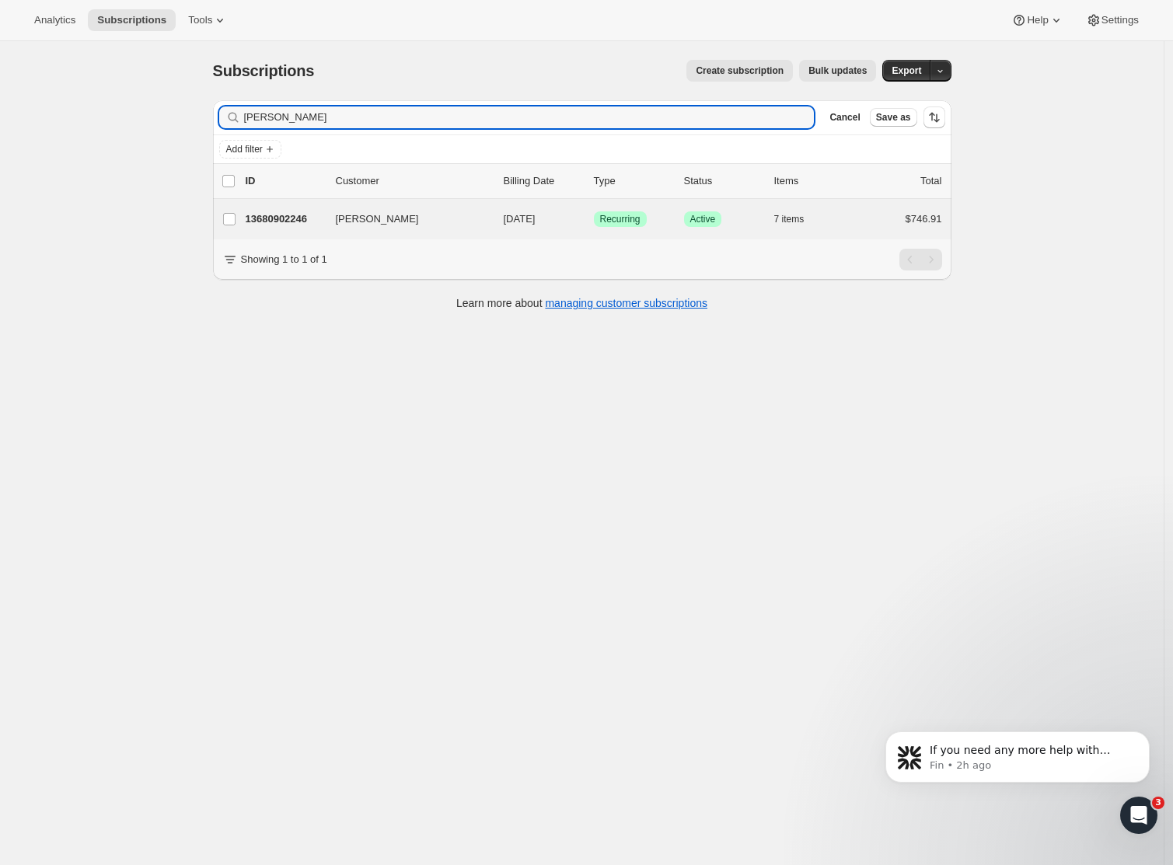
type input "[PERSON_NAME]"
click at [260, 206] on div "[PERSON_NAME] 13680902246 [PERSON_NAME] [DATE] Success Recurring Success Active…" at bounding box center [582, 219] width 738 height 40
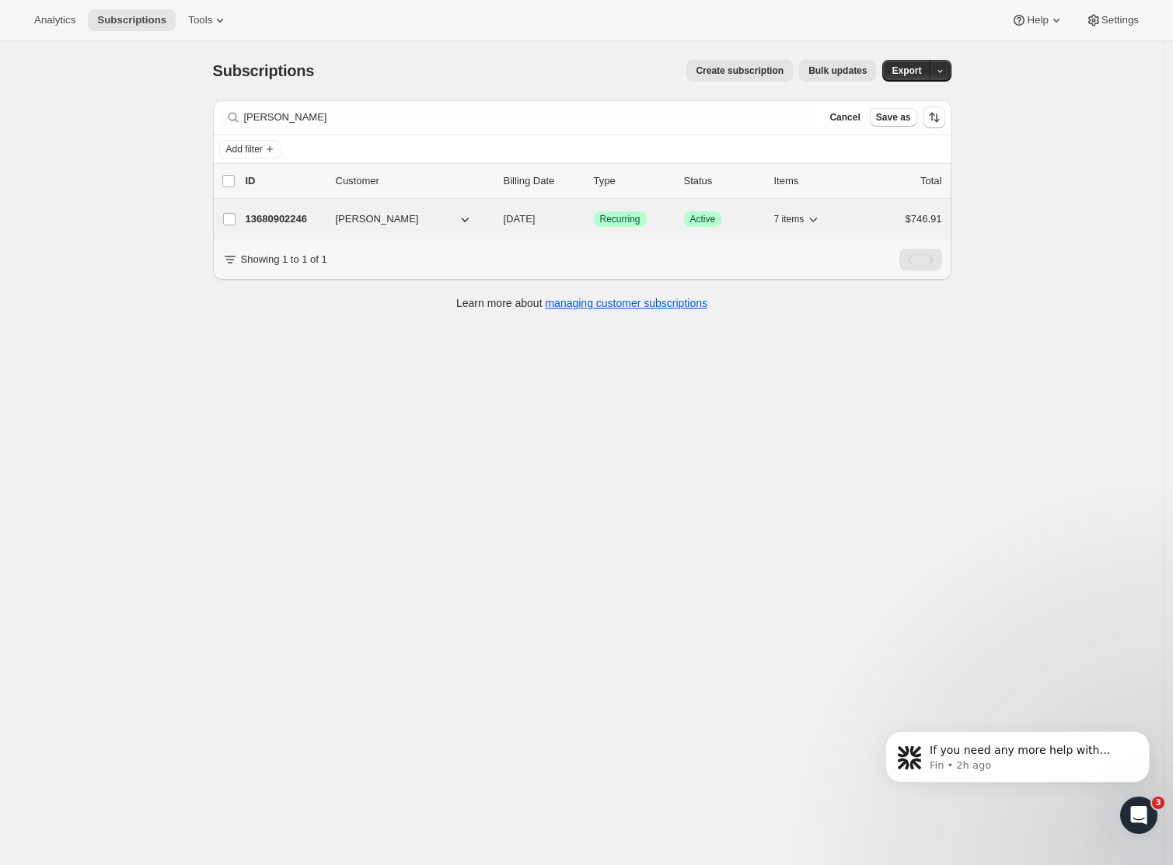
click at [266, 215] on p "13680902246" at bounding box center [285, 219] width 78 height 16
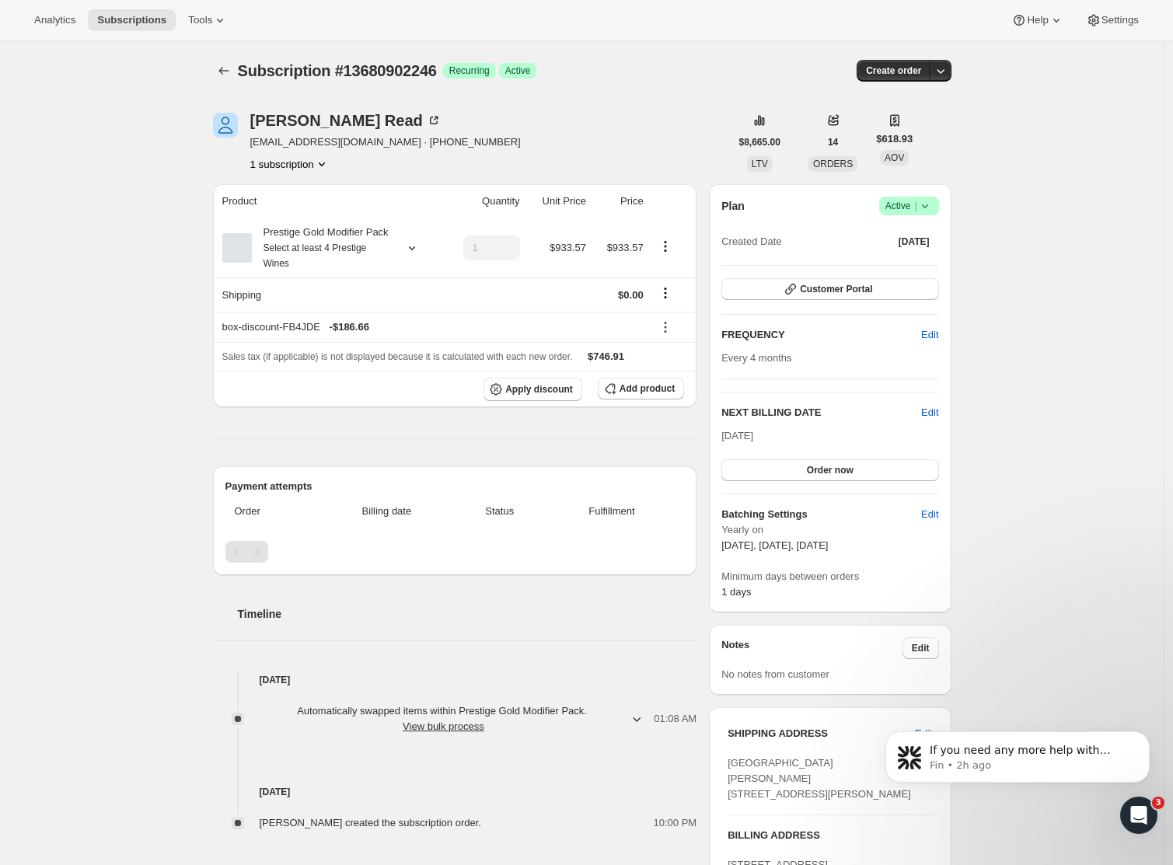
click at [242, 71] on span "Subscription #13680902246" at bounding box center [337, 70] width 199 height 17
click at [228, 71] on icon "Subscriptions" at bounding box center [224, 71] width 16 height 16
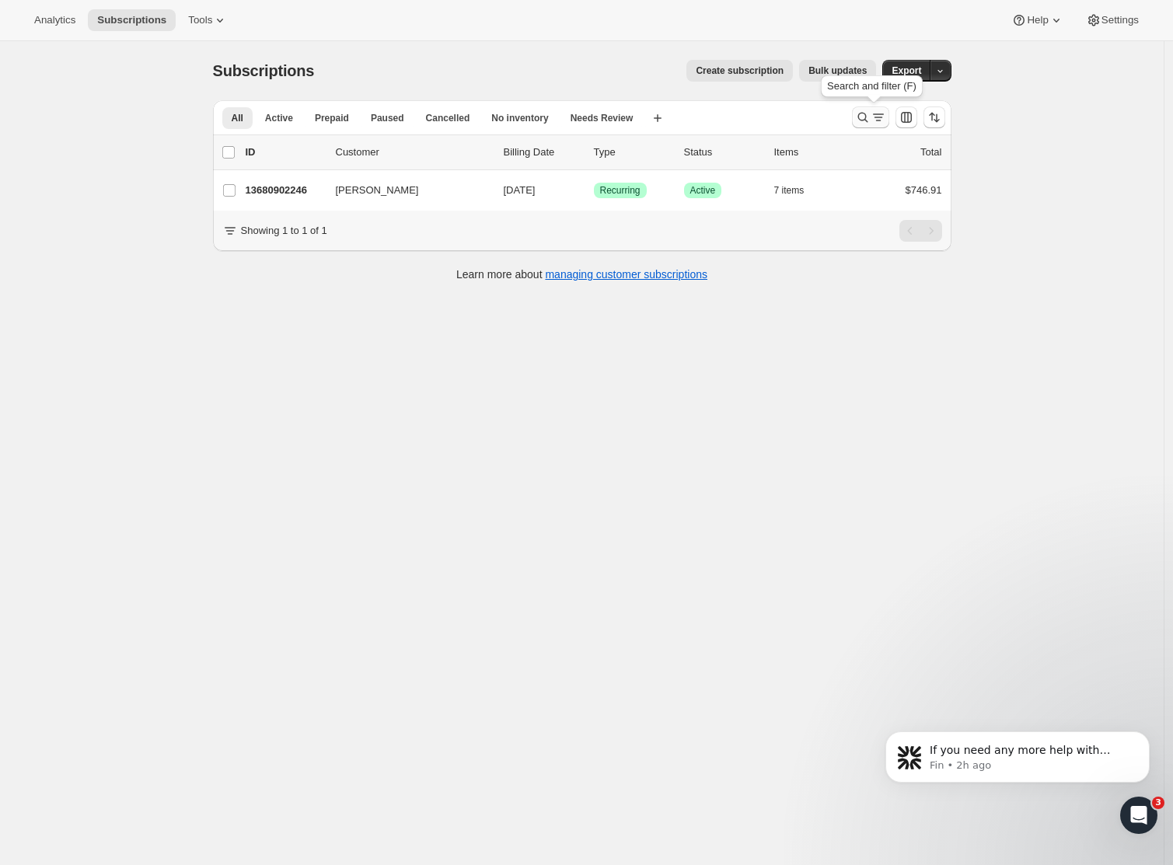
click at [858, 118] on button "Search and filter results" at bounding box center [870, 117] width 37 height 22
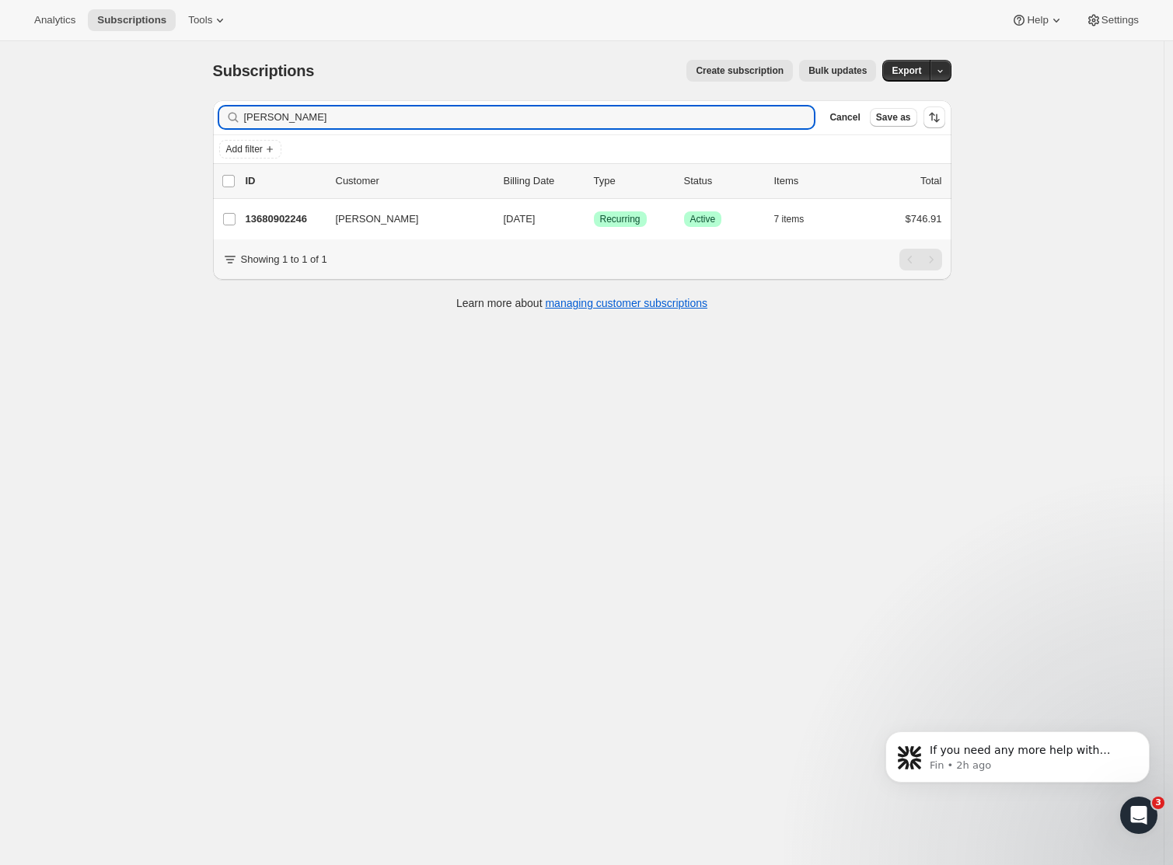
drag, startPoint x: 317, startPoint y: 121, endPoint x: 161, endPoint y: 110, distance: 156.6
click at [159, 110] on div "Subscriptions. This page is ready Subscriptions Create subscription Bulk update…" at bounding box center [581, 473] width 1163 height 865
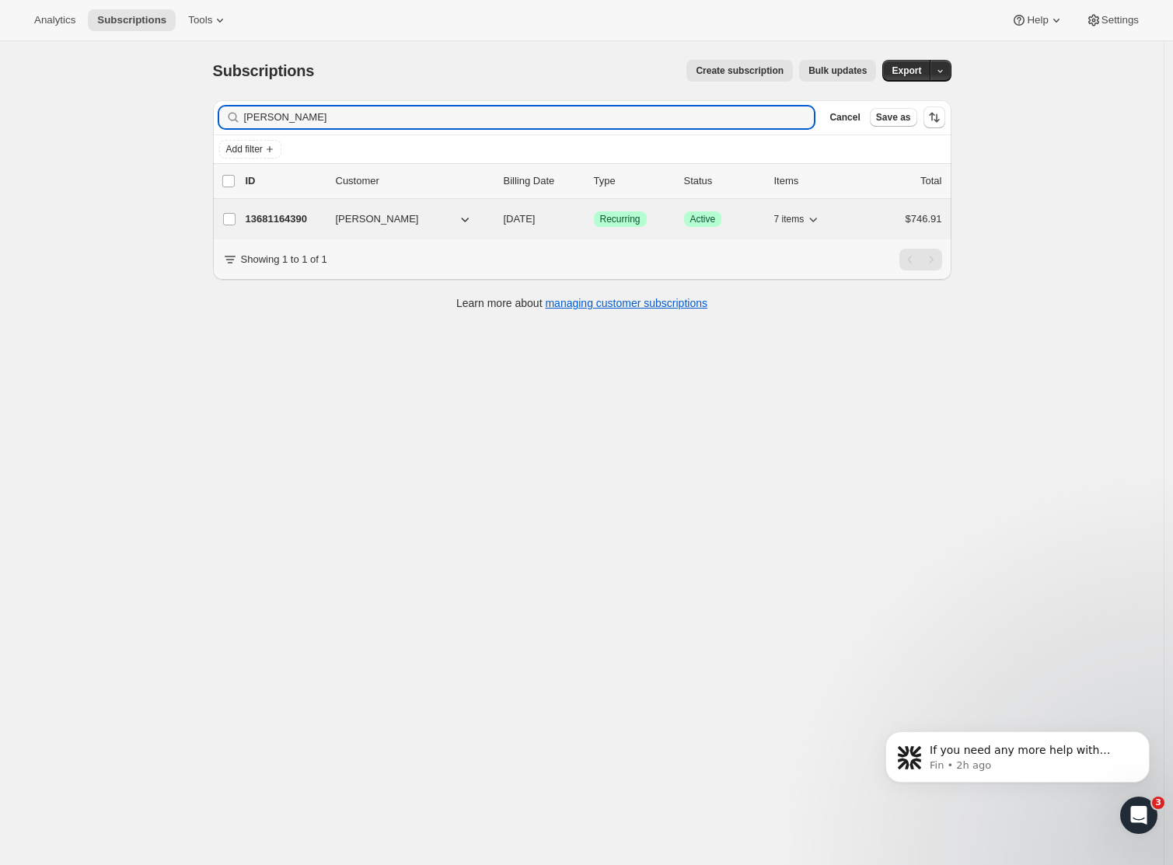
type input "[PERSON_NAME]"
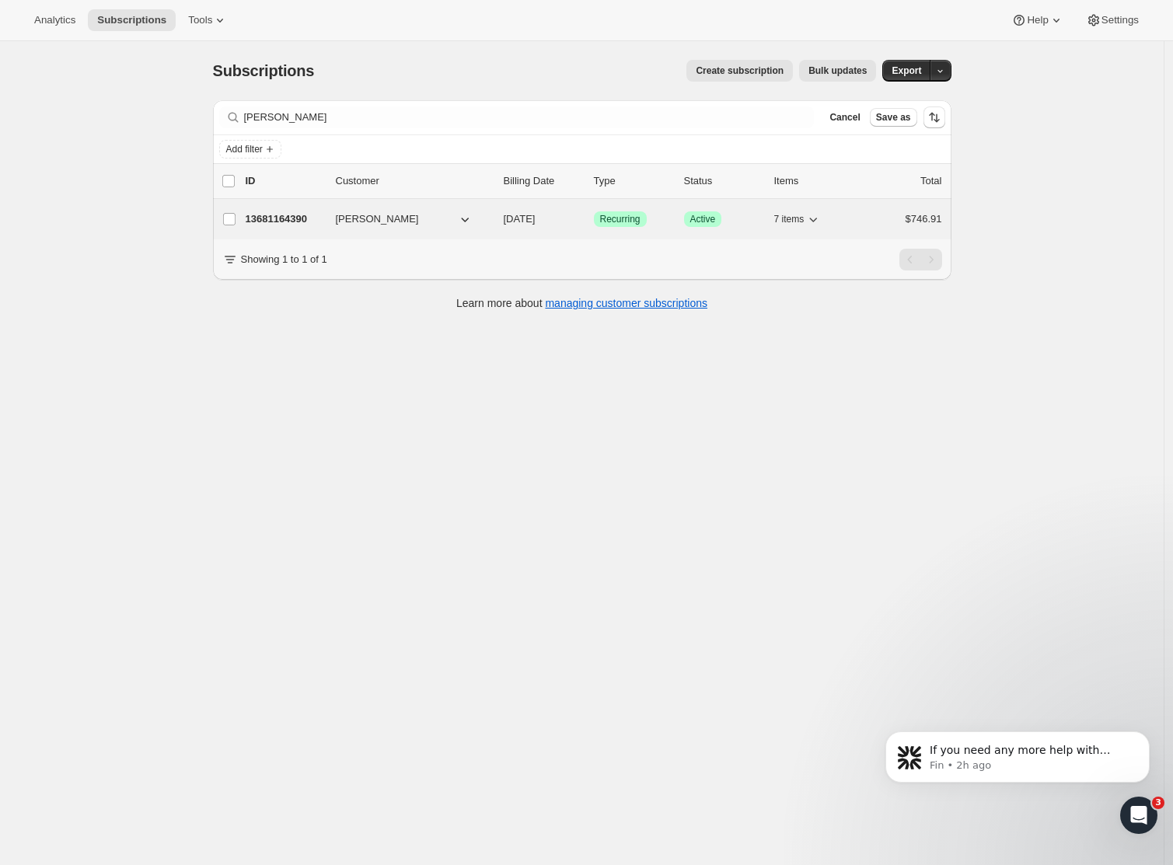
click at [300, 219] on p "13681164390" at bounding box center [285, 219] width 78 height 16
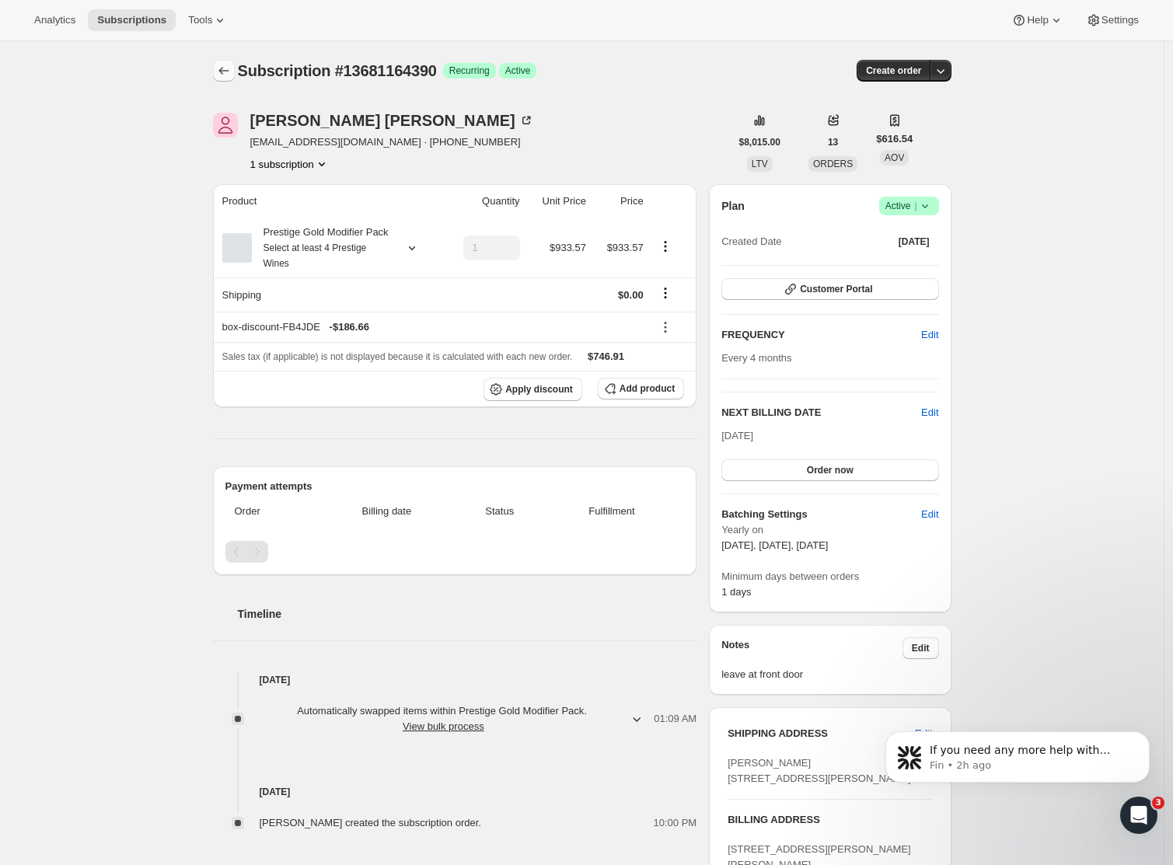
click at [224, 68] on icon "Subscriptions" at bounding box center [224, 71] width 16 height 16
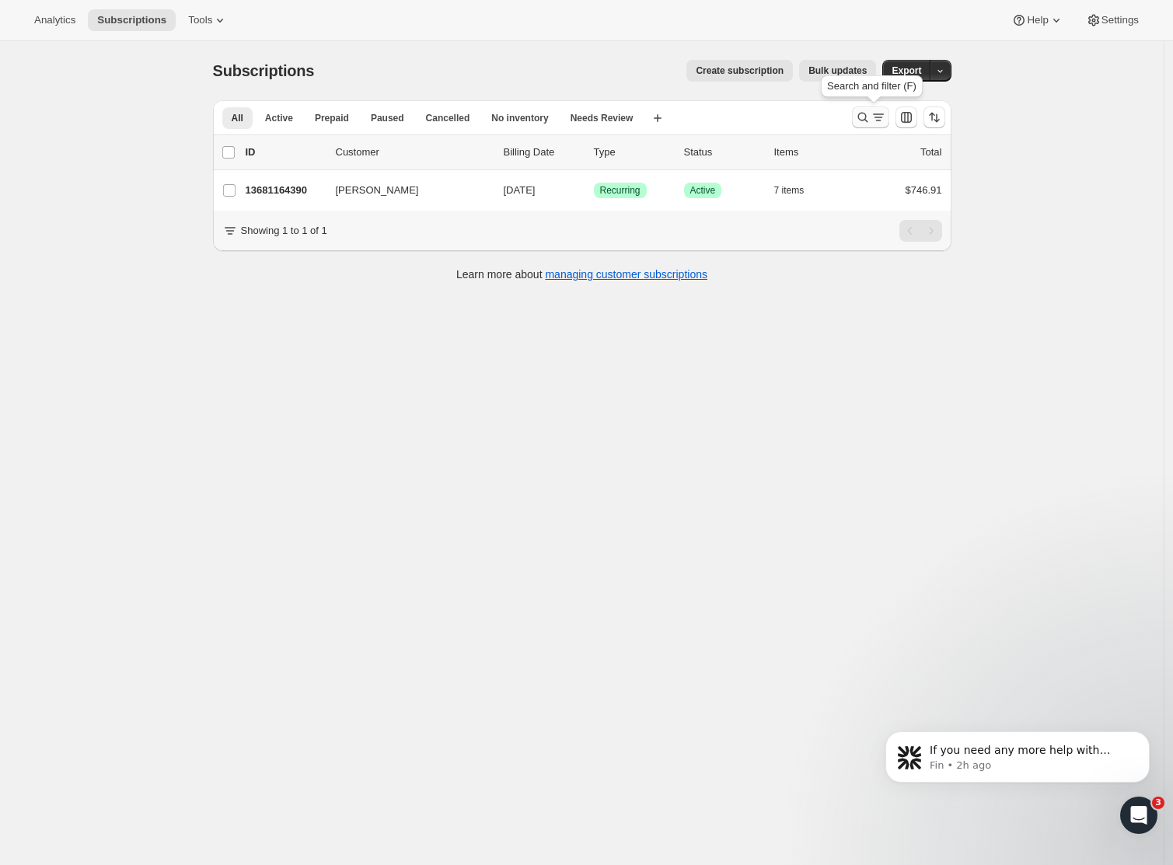
click at [863, 114] on icon "Search and filter results" at bounding box center [862, 118] width 10 height 10
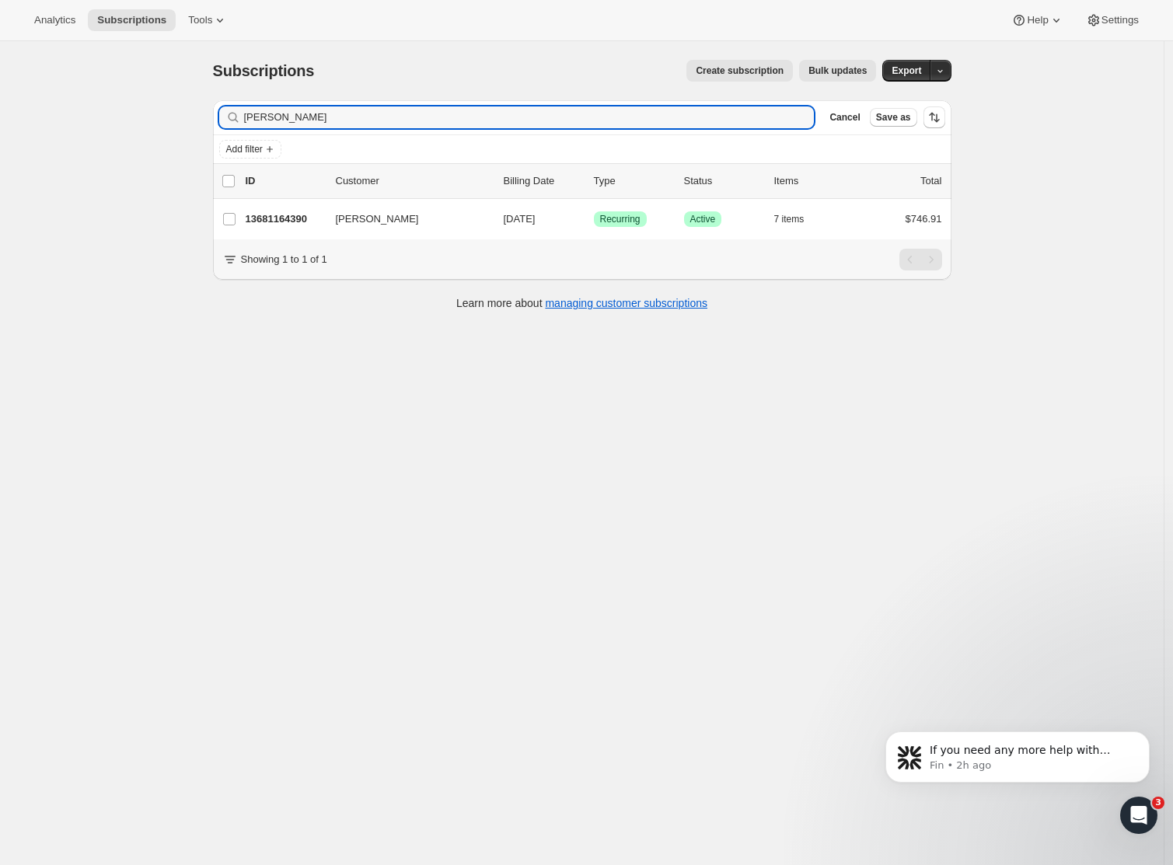
drag, startPoint x: 349, startPoint y: 114, endPoint x: 155, endPoint y: 112, distance: 193.5
click at [155, 112] on div "Subscriptions. This page is ready Subscriptions Create subscription Bulk update…" at bounding box center [581, 473] width 1163 height 865
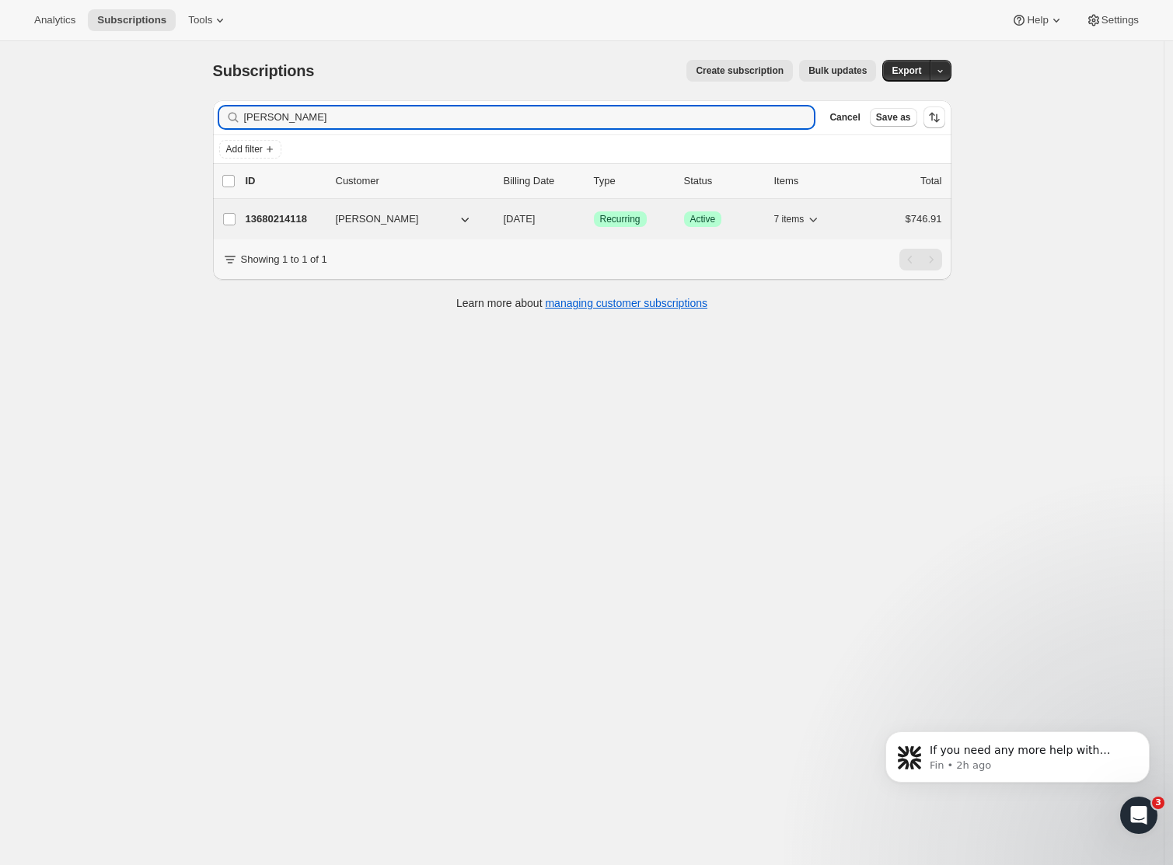
type input "[PERSON_NAME]"
click at [289, 218] on p "13680214118" at bounding box center [285, 219] width 78 height 16
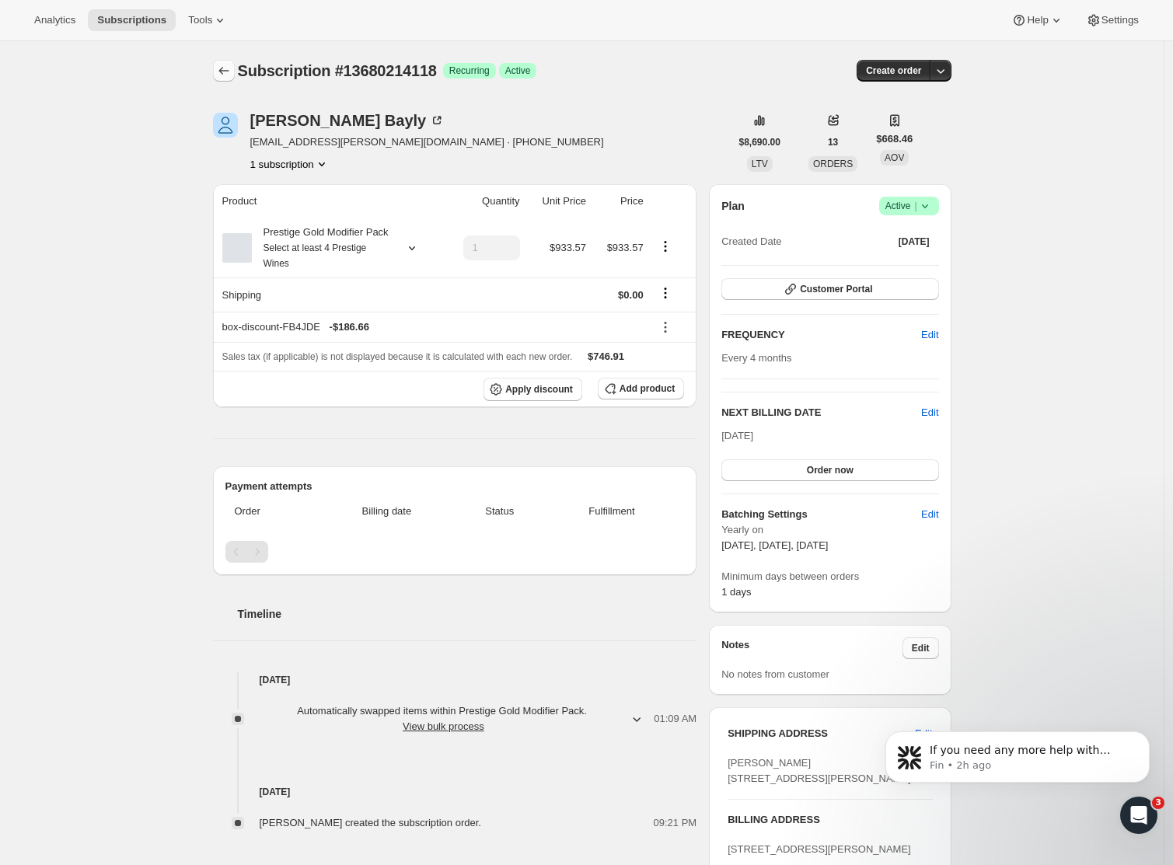
click at [224, 72] on icon "Subscriptions" at bounding box center [223, 71] width 10 height 8
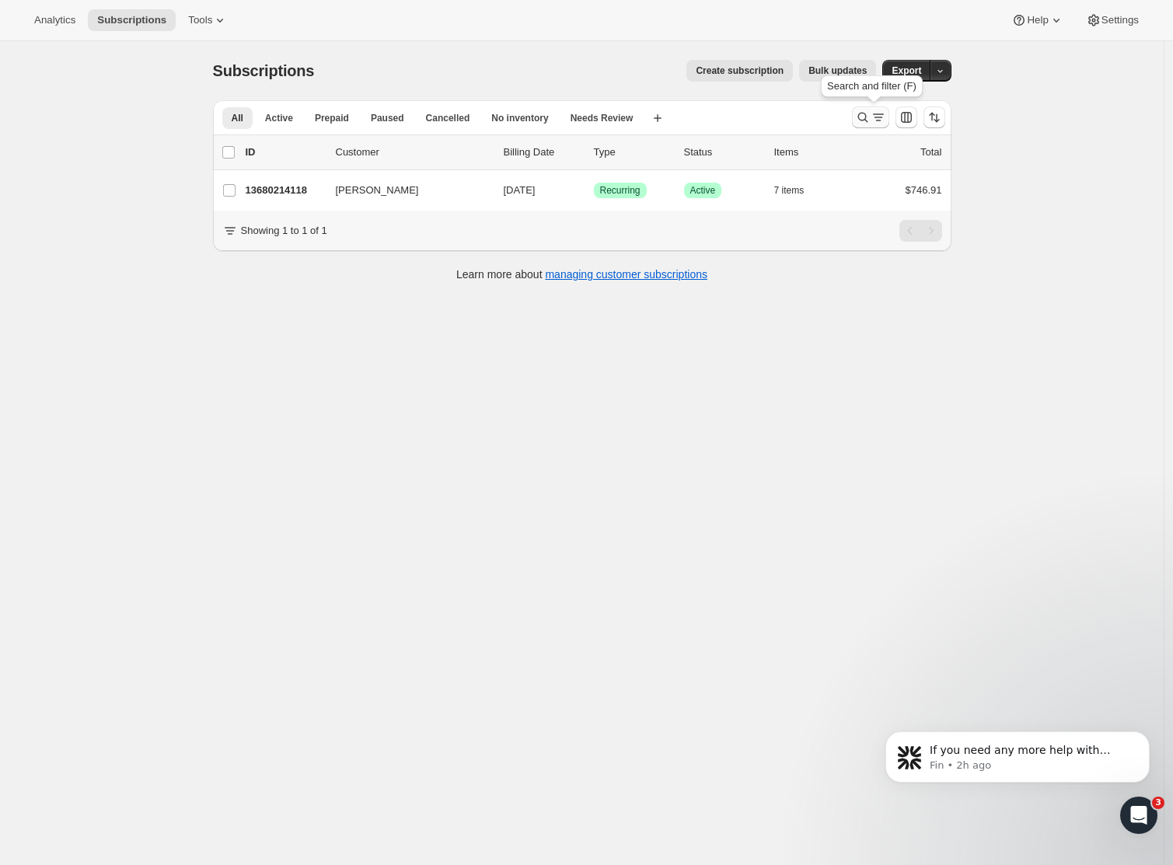
click at [878, 117] on icon "Search and filter results" at bounding box center [878, 118] width 16 height 16
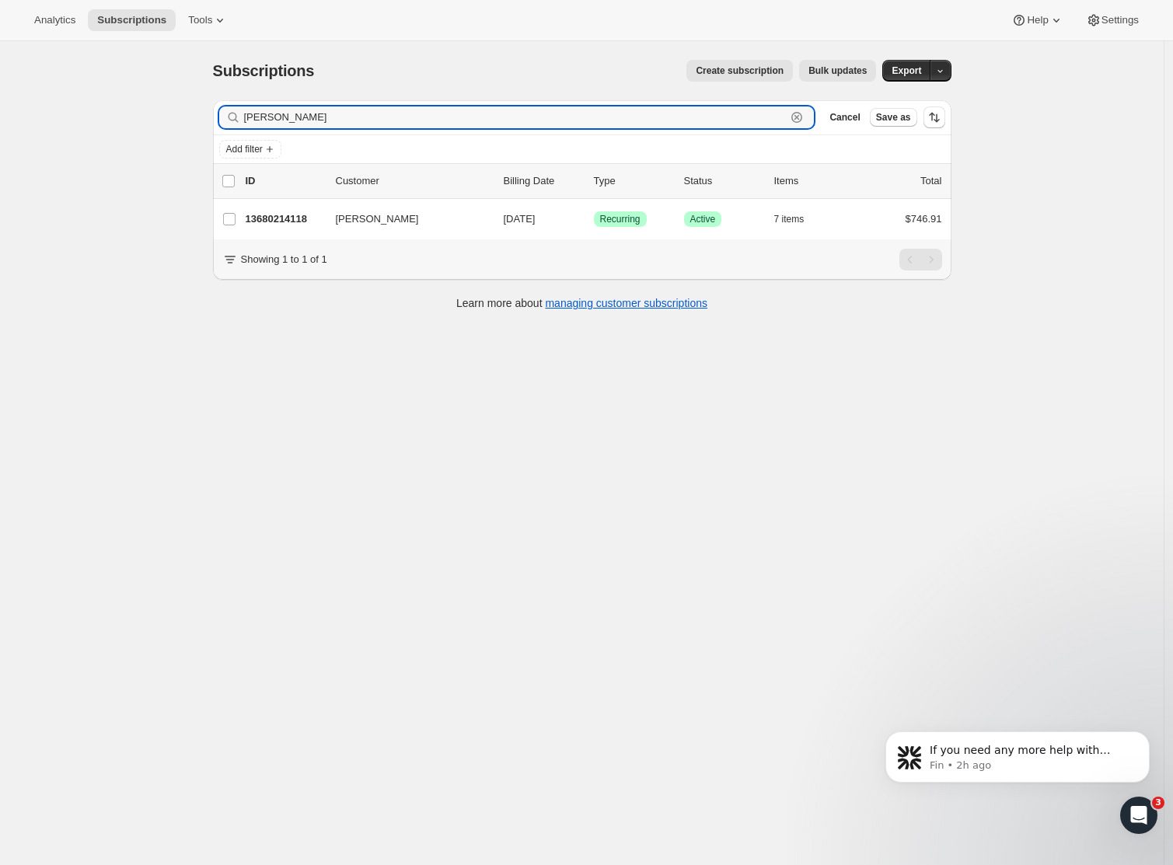
drag, startPoint x: 322, startPoint y: 113, endPoint x: 130, endPoint y: 111, distance: 192.7
click at [130, 111] on div "Subscriptions. This page is ready Subscriptions Create subscription Bulk update…" at bounding box center [581, 473] width 1163 height 865
paste input "[PERSON_NAME]"
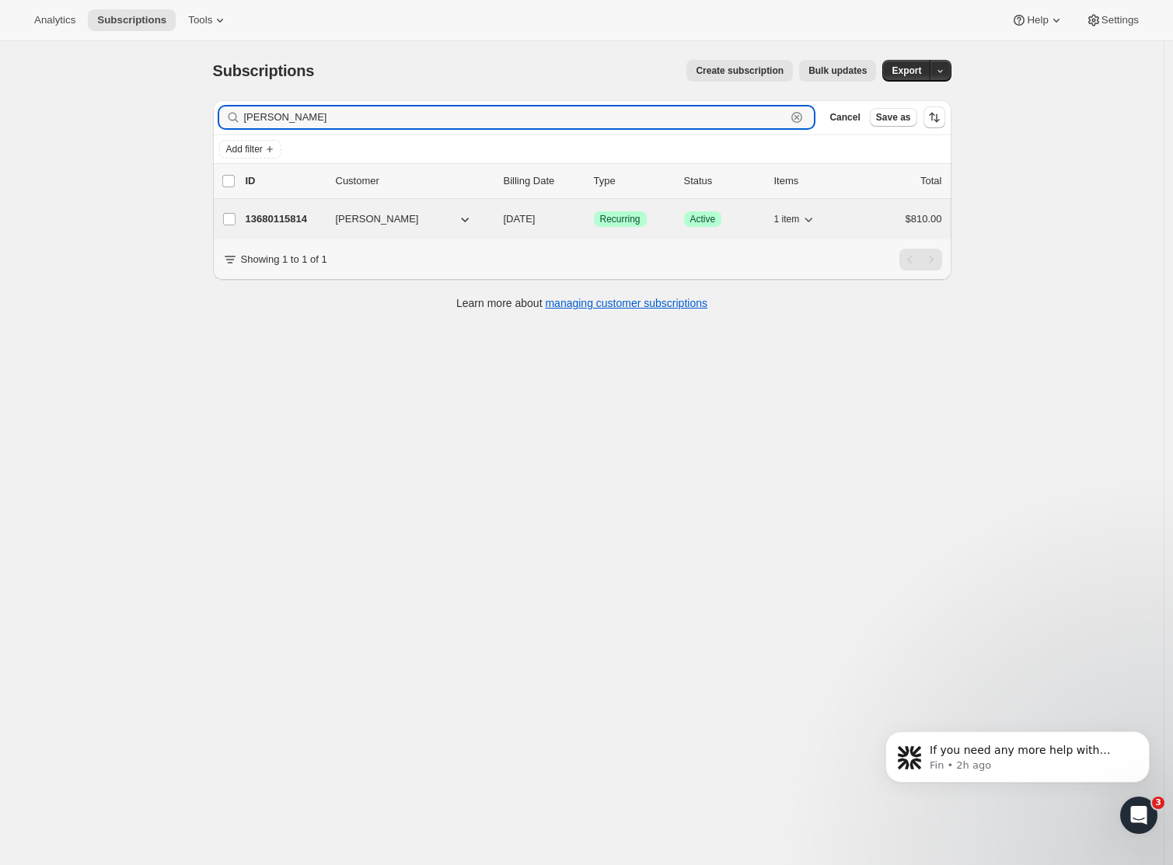
type input "[PERSON_NAME]"
click at [283, 220] on p "13680115814" at bounding box center [285, 219] width 78 height 16
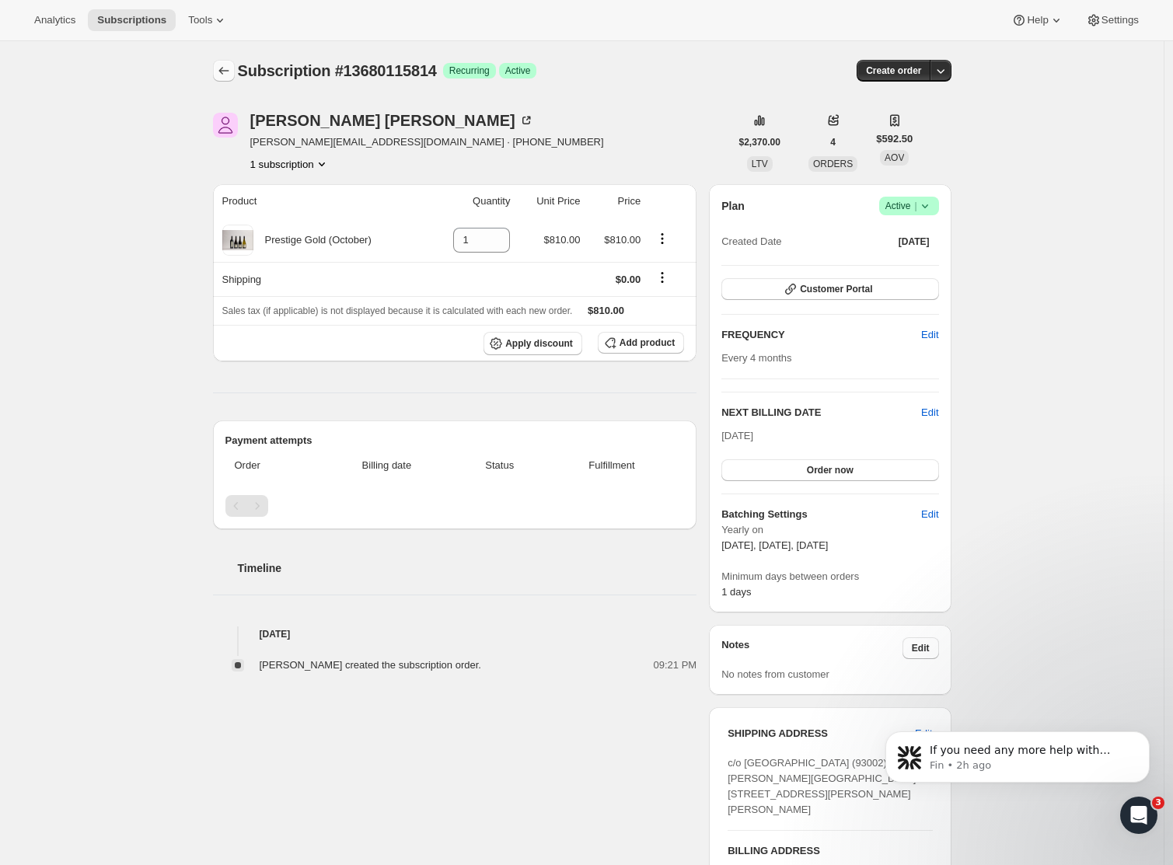
click at [227, 72] on icon "Subscriptions" at bounding box center [224, 71] width 16 height 16
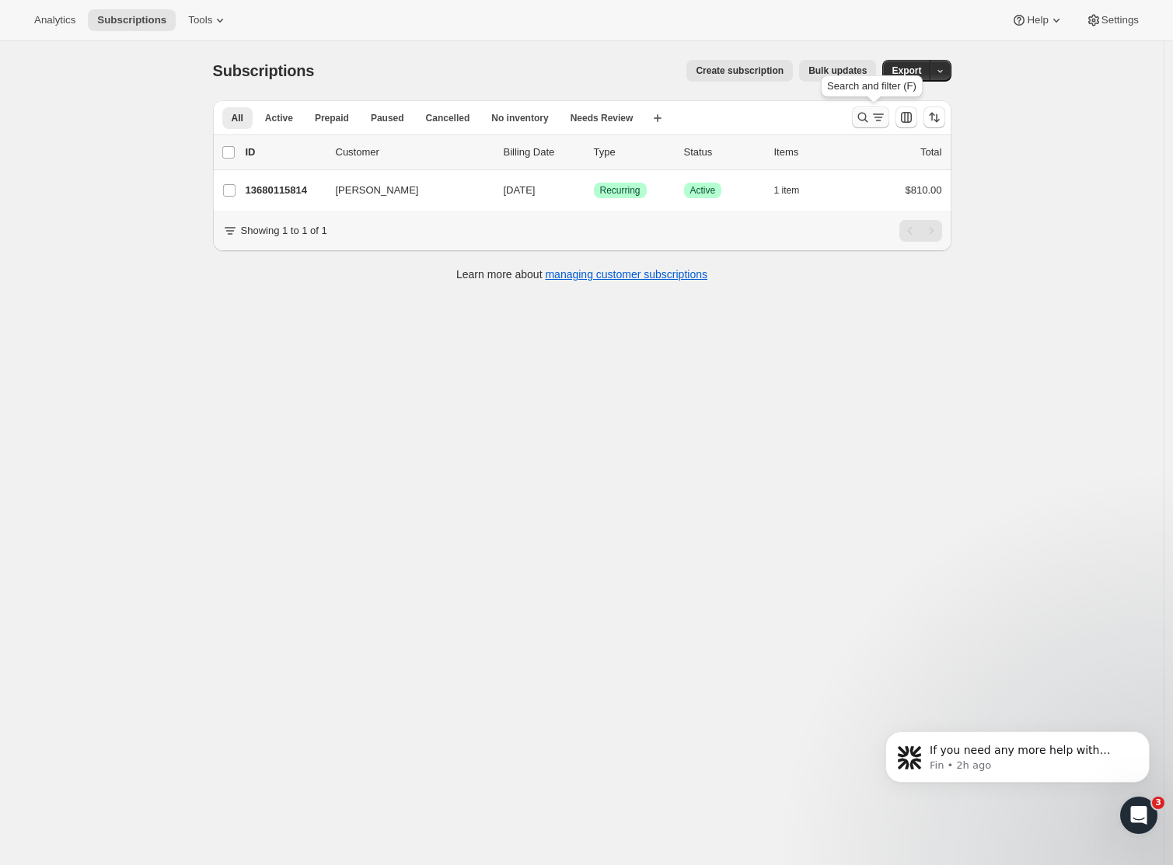
click at [870, 114] on icon "Search and filter results" at bounding box center [863, 118] width 16 height 16
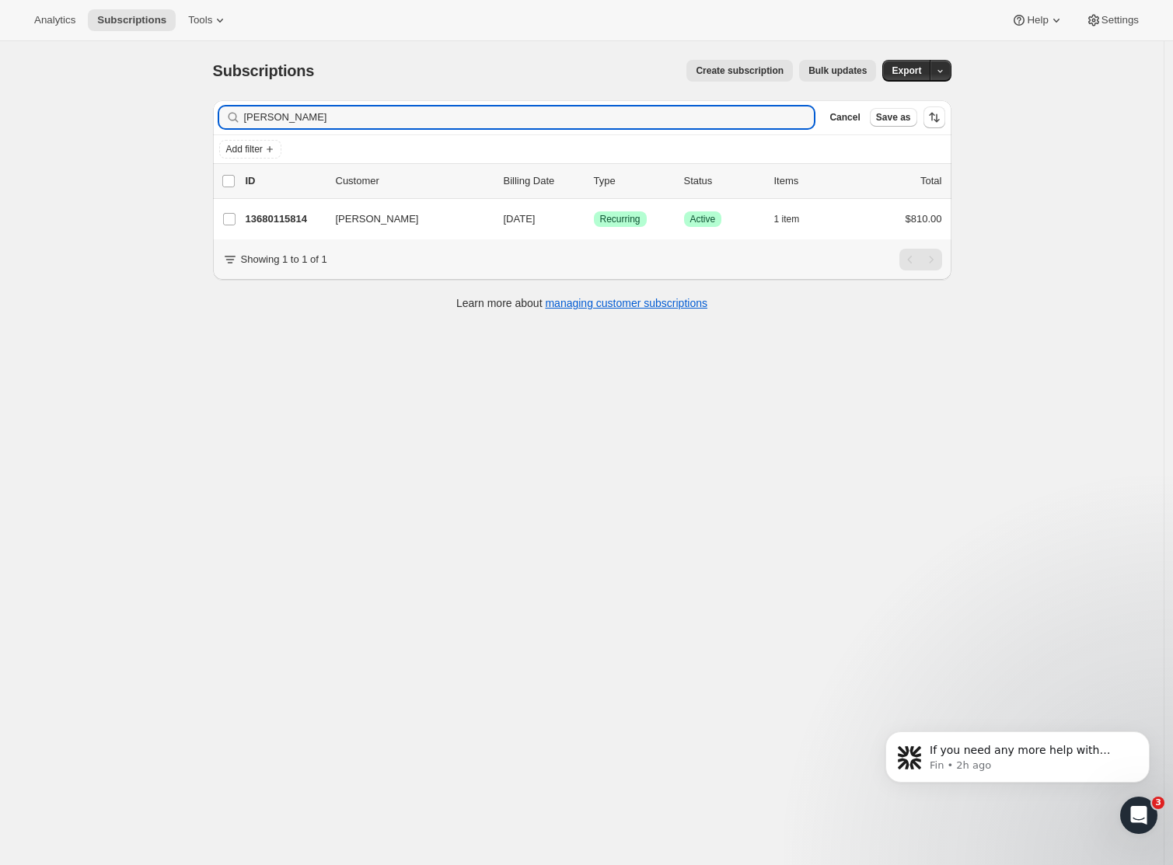
drag, startPoint x: 318, startPoint y: 113, endPoint x: 136, endPoint y: 117, distance: 181.9
click at [136, 117] on div "Subscriptions. This page is ready Subscriptions Create subscription Bulk update…" at bounding box center [581, 473] width 1163 height 865
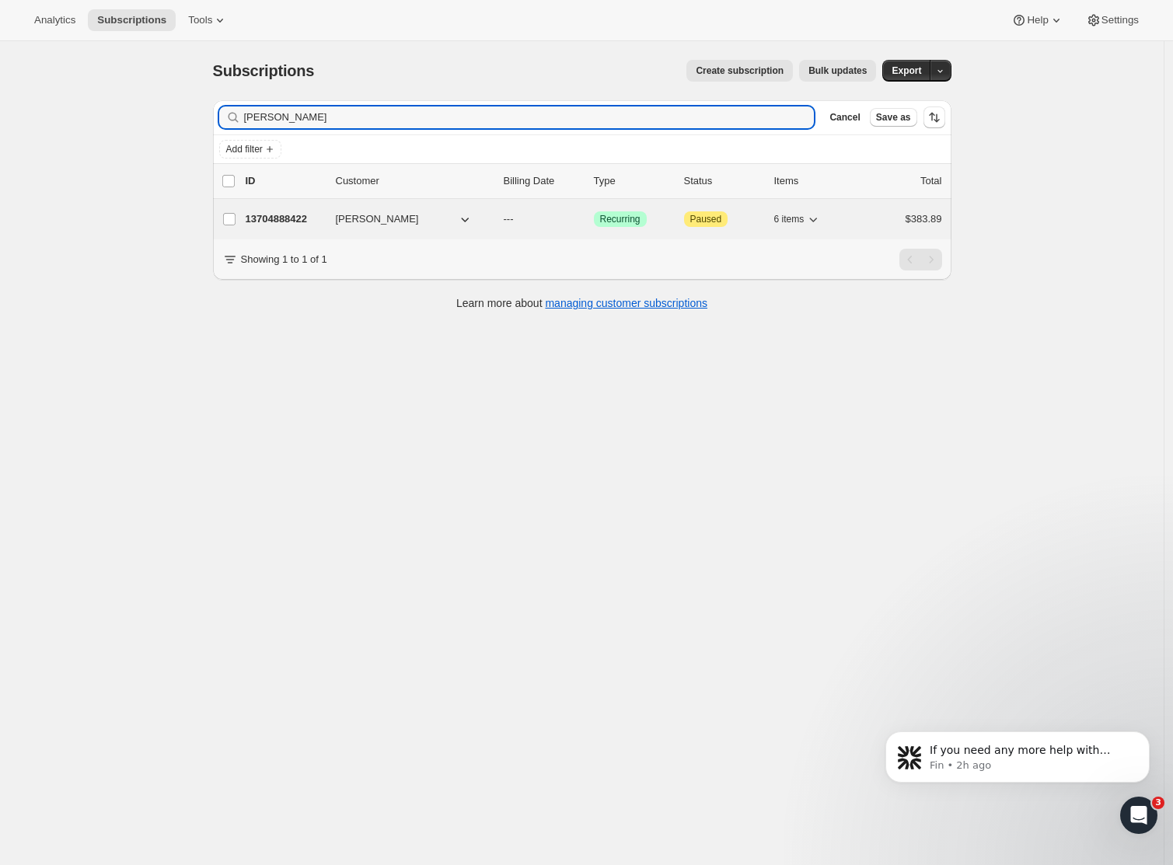
type input "[PERSON_NAME]"
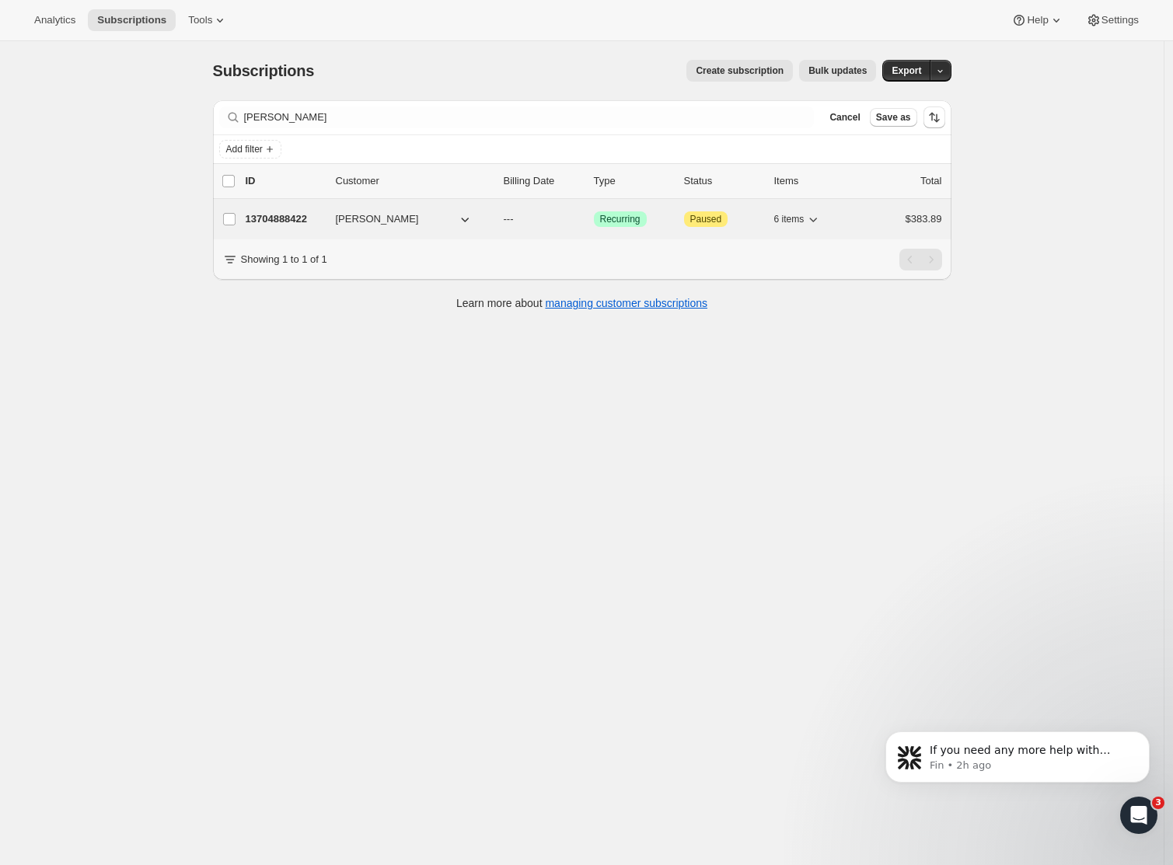
click at [356, 218] on span "[PERSON_NAME]" at bounding box center [377, 219] width 83 height 16
click at [273, 204] on div "[PERSON_NAME] 13704888422 [PERSON_NAME] --- Success Recurring Attention Paused …" at bounding box center [582, 219] width 738 height 40
click at [284, 212] on p "13704888422" at bounding box center [285, 219] width 78 height 16
